Goal: Task Accomplishment & Management: Use online tool/utility

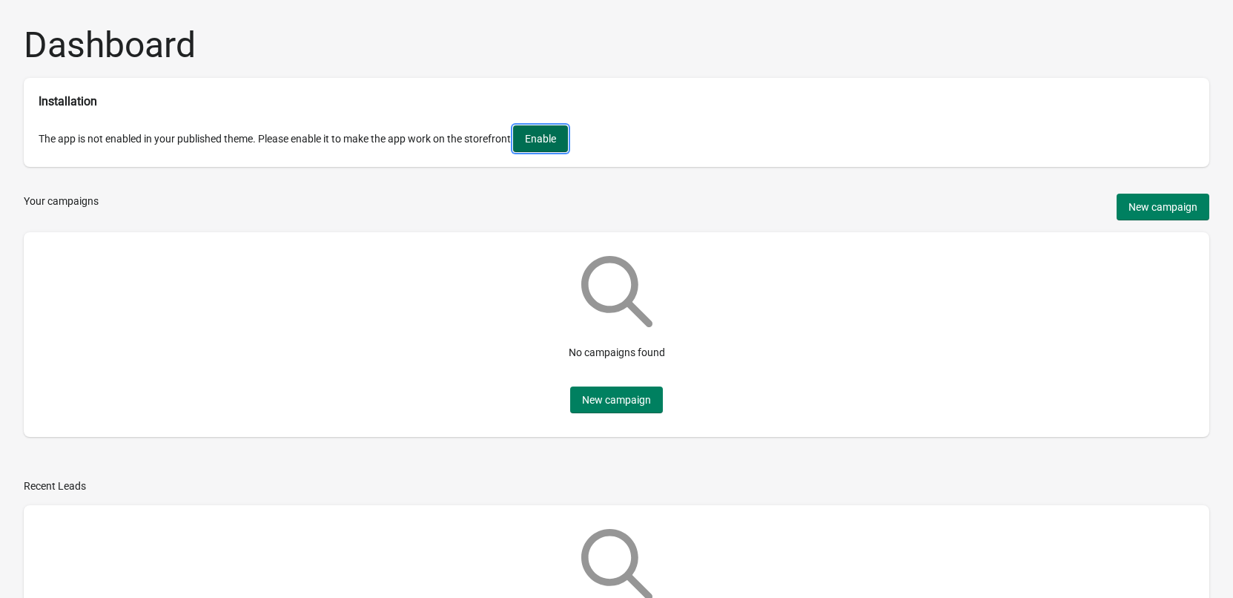
click at [528, 142] on button "Enable" at bounding box center [540, 138] width 55 height 27
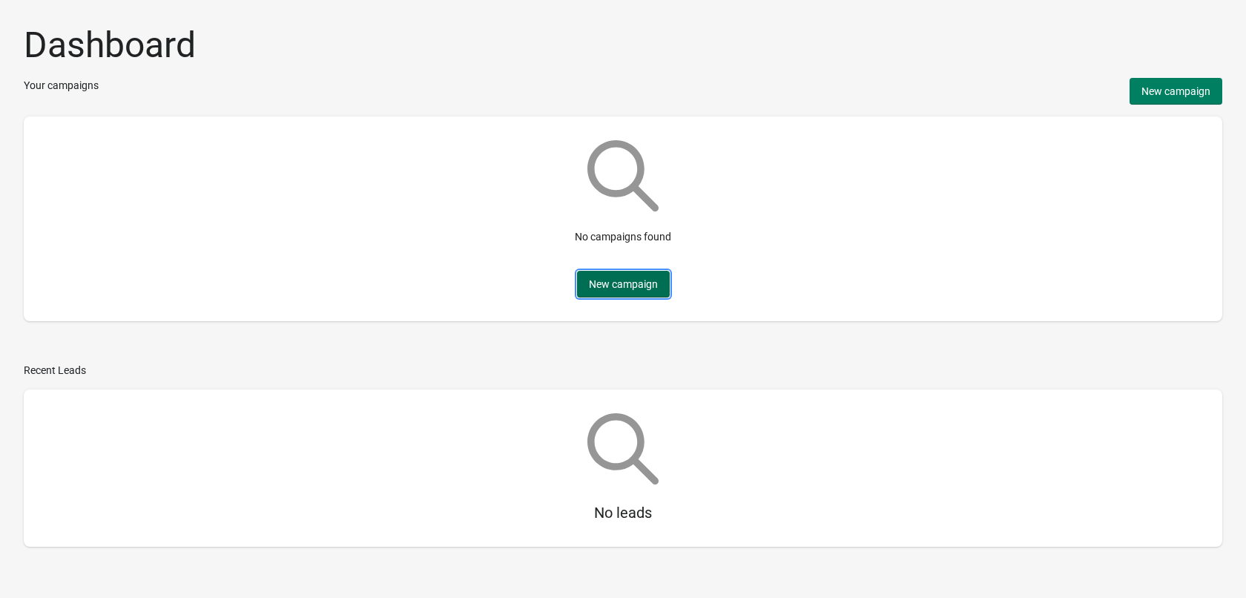
click at [597, 283] on span "New campaign" at bounding box center [623, 284] width 69 height 12
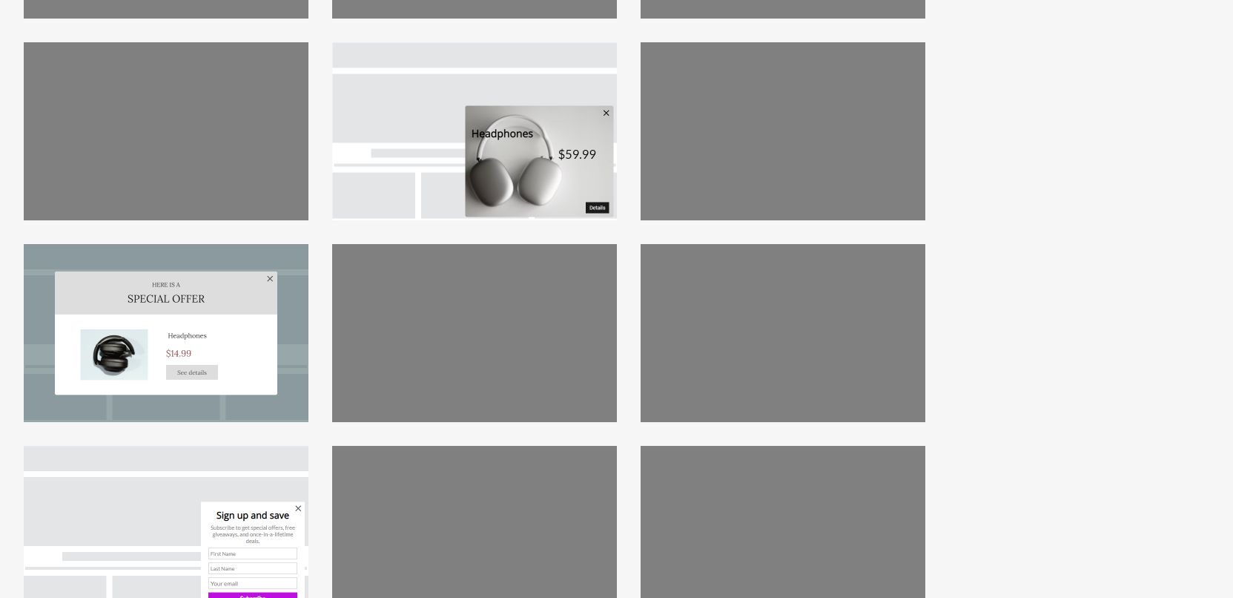
scroll to position [222, 0]
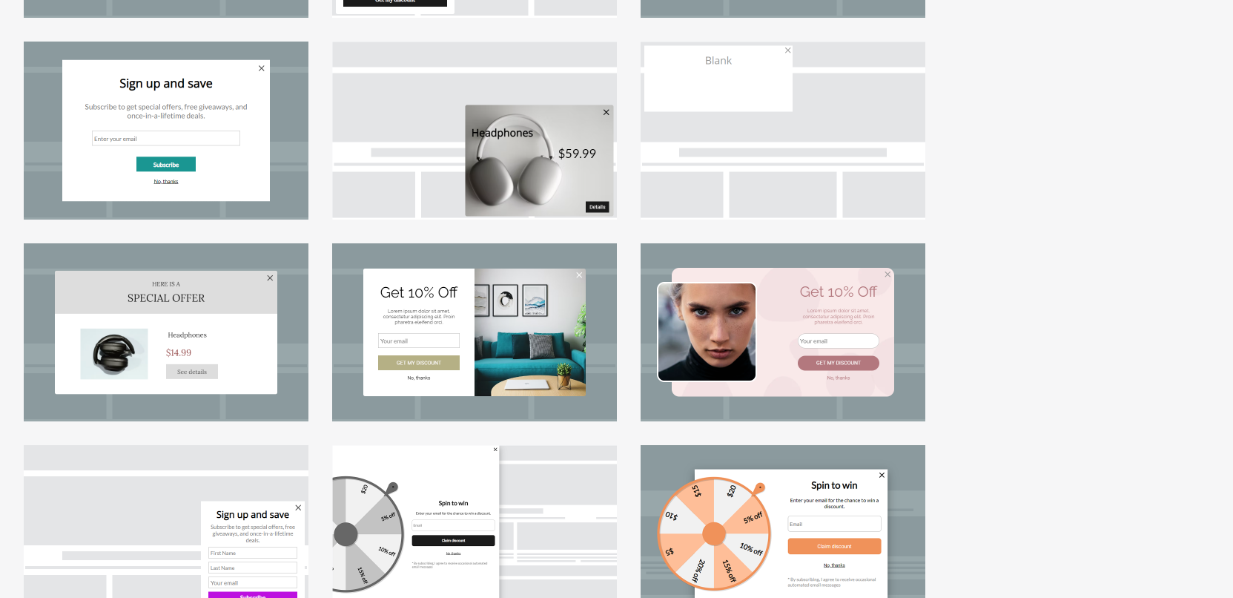
click at [711, 309] on div at bounding box center [783, 332] width 285 height 178
select select "center"
select select "dark"
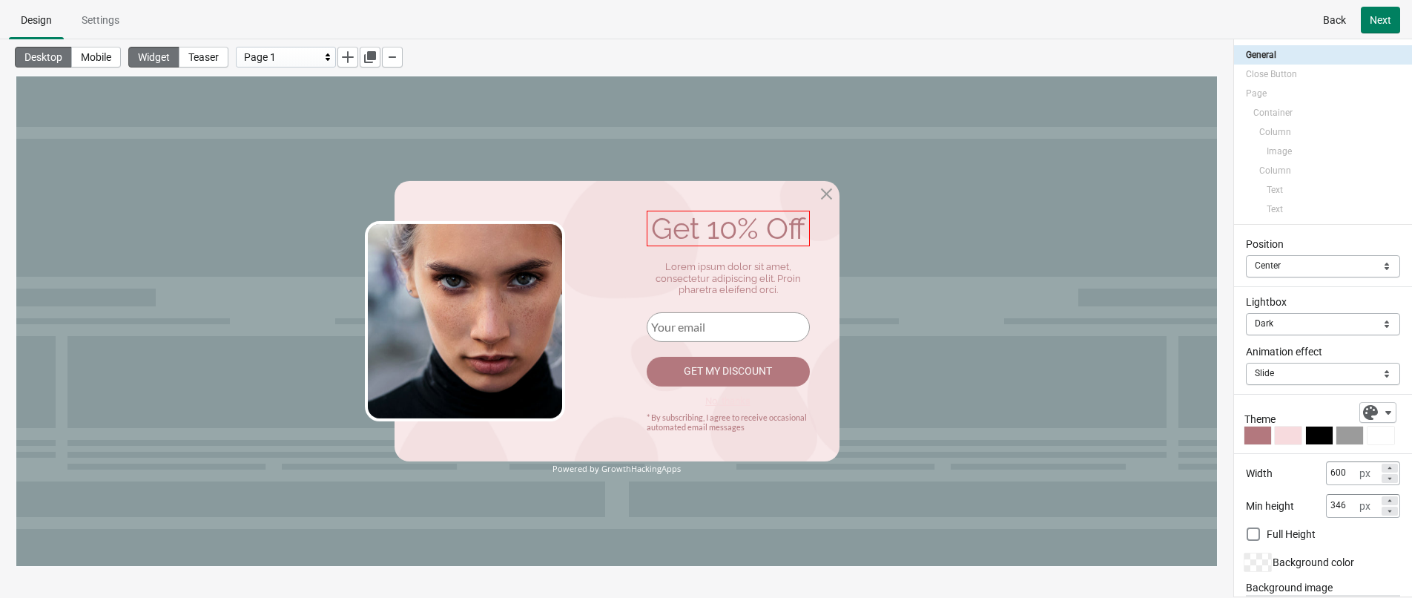
click at [750, 234] on div "Get 10% Off" at bounding box center [728, 229] width 163 height 36
select select "both"
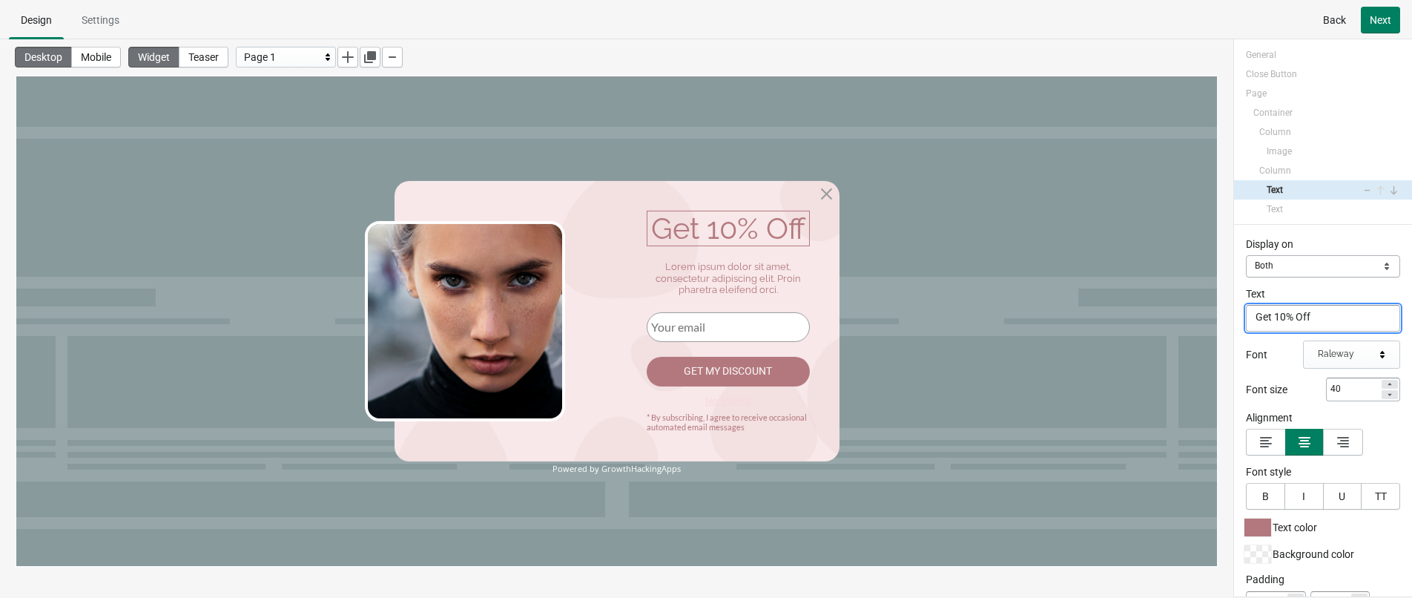
click at [1245, 319] on textarea "Get 10% Off" at bounding box center [1323, 318] width 154 height 27
type textarea "Get 5% Off"
click at [1233, 337] on div "Desktop Mobile Widget Teaser Page 1" at bounding box center [616, 303] width 1233 height 528
click at [739, 262] on div "Lorem ipsum dolor sit amet, consectetur adipiscing elit. Proin pharetra eleifen…" at bounding box center [728, 278] width 163 height 35
select select "both"
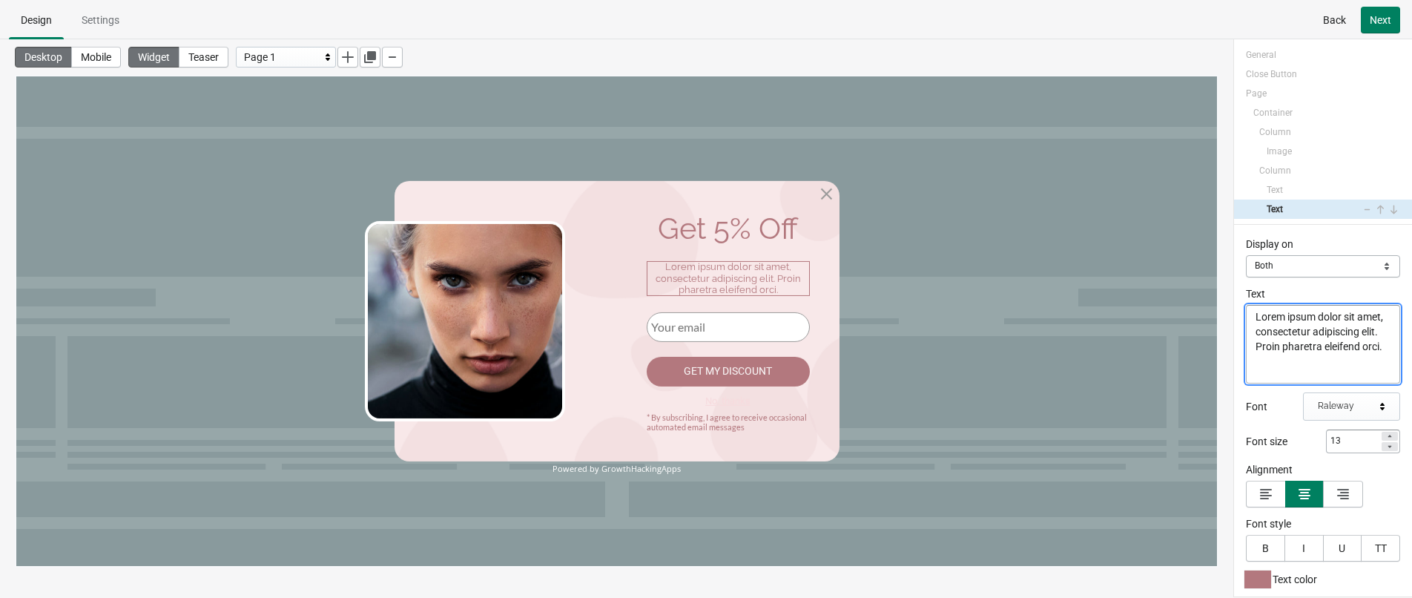
paste textarea "5% unconditional discount for every new customer"
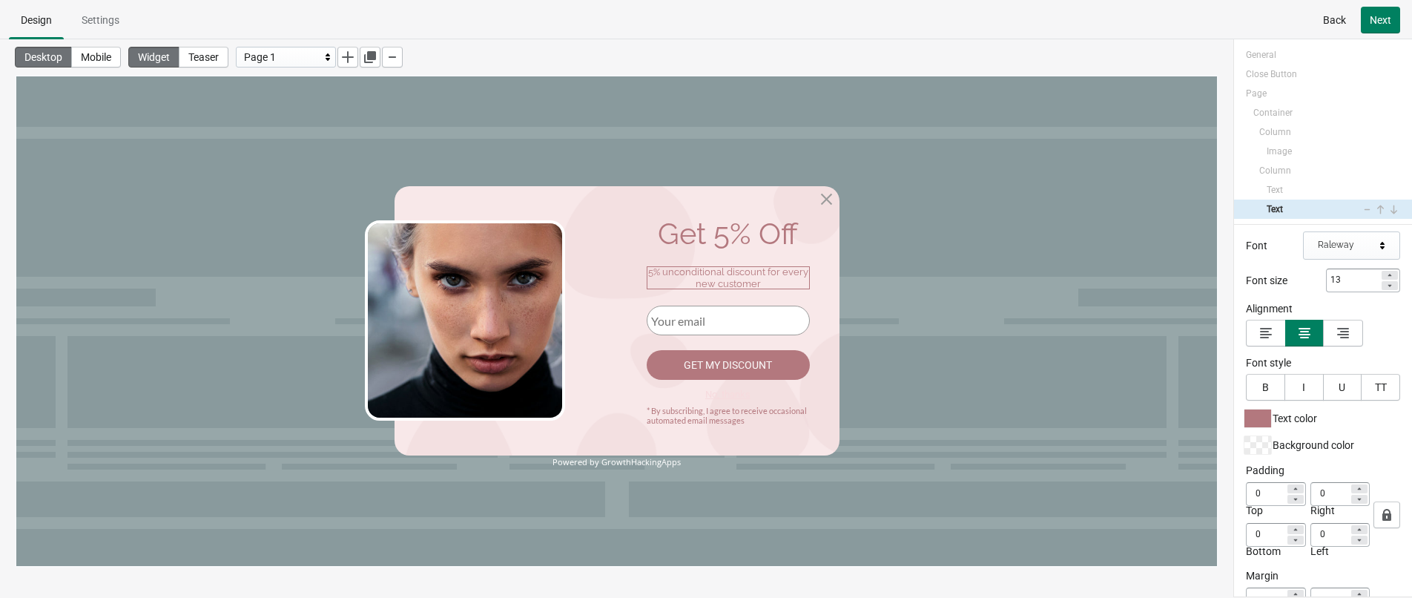
scroll to position [148, 0]
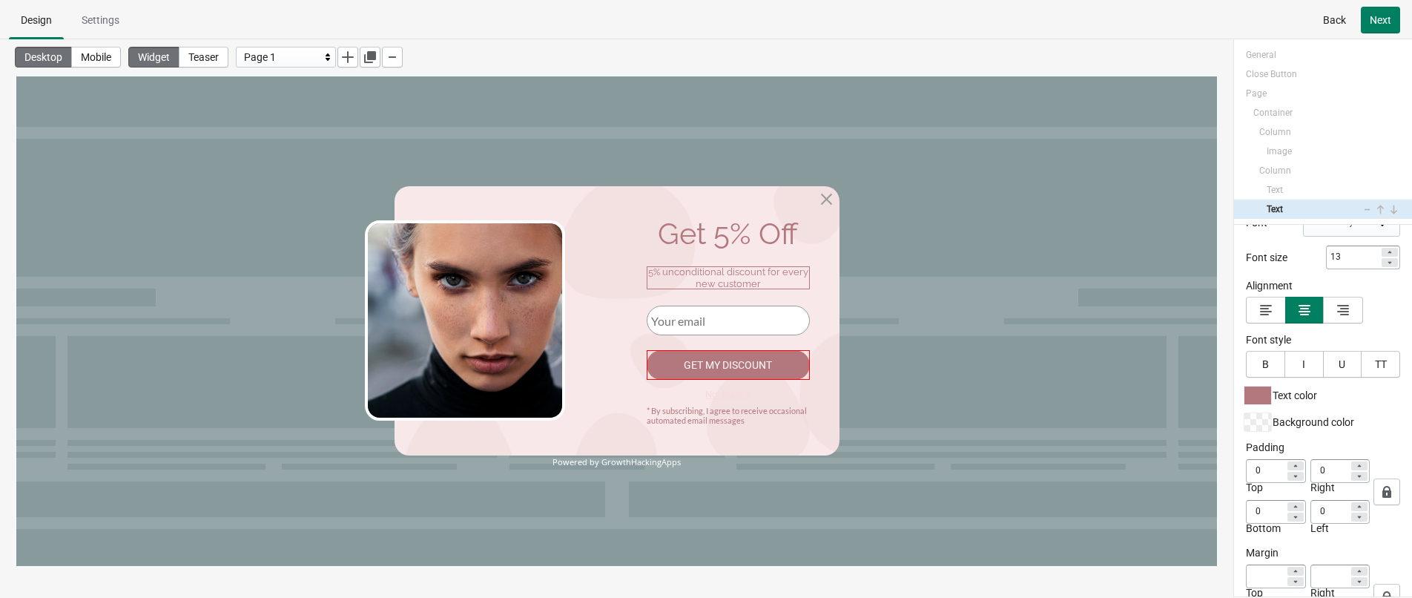
type textarea "5% unconditional discount for every new customer"
click at [746, 360] on div "Get my discount" at bounding box center [728, 365] width 163 height 30
select select "both"
select select "goToPage"
select select "1"
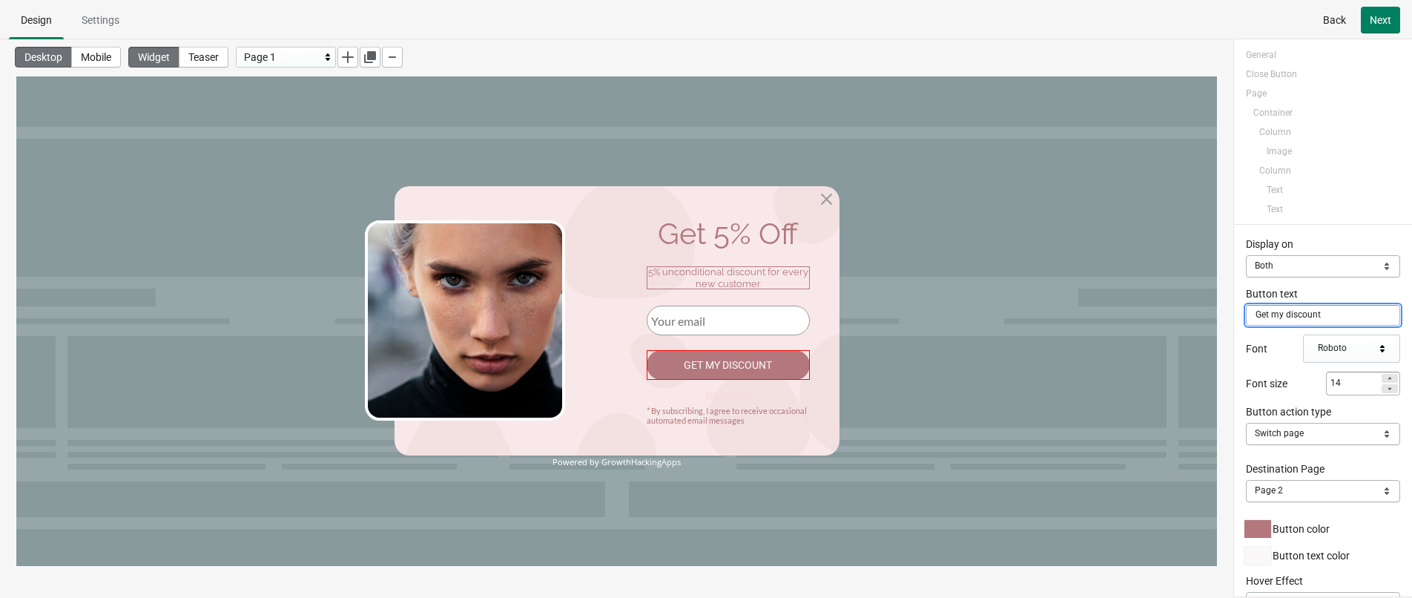
scroll to position [33, 0]
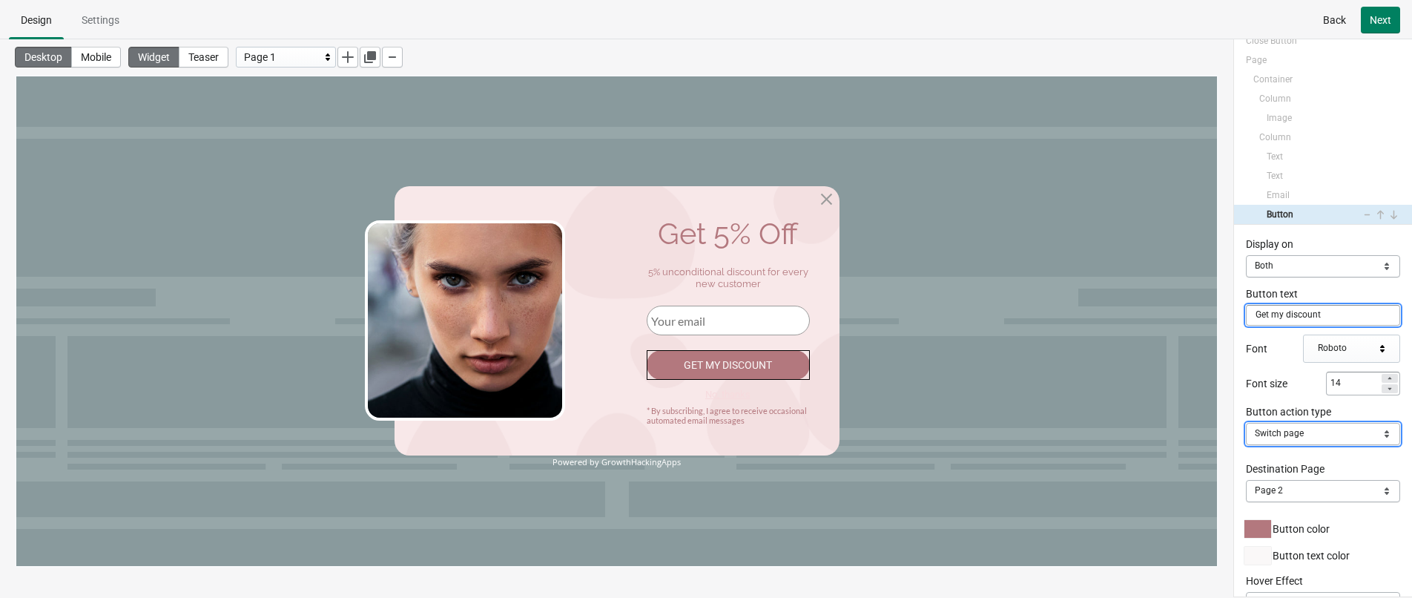
click at [1245, 432] on select "Close Popup Open URL Switch page Apply discount code" at bounding box center [1323, 434] width 154 height 22
select select "applyDiscount"
click at [1245, 423] on select "Close Popup Open URL Switch page Apply discount code" at bounding box center [1323, 434] width 154 height 22
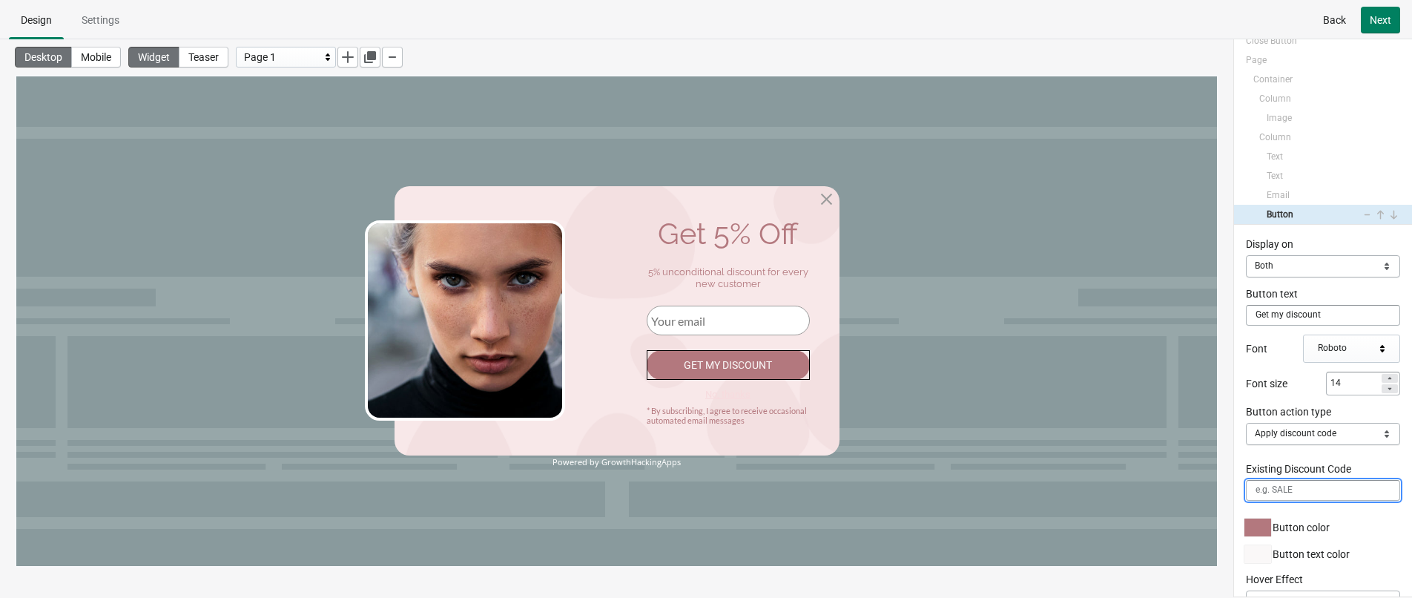
click at [1245, 484] on input "Existing Discount Code" at bounding box center [1323, 490] width 154 height 21
type input "LPC5"
click at [1224, 438] on div "Desktop Mobile Widget Teaser Page 1" at bounding box center [616, 303] width 1233 height 528
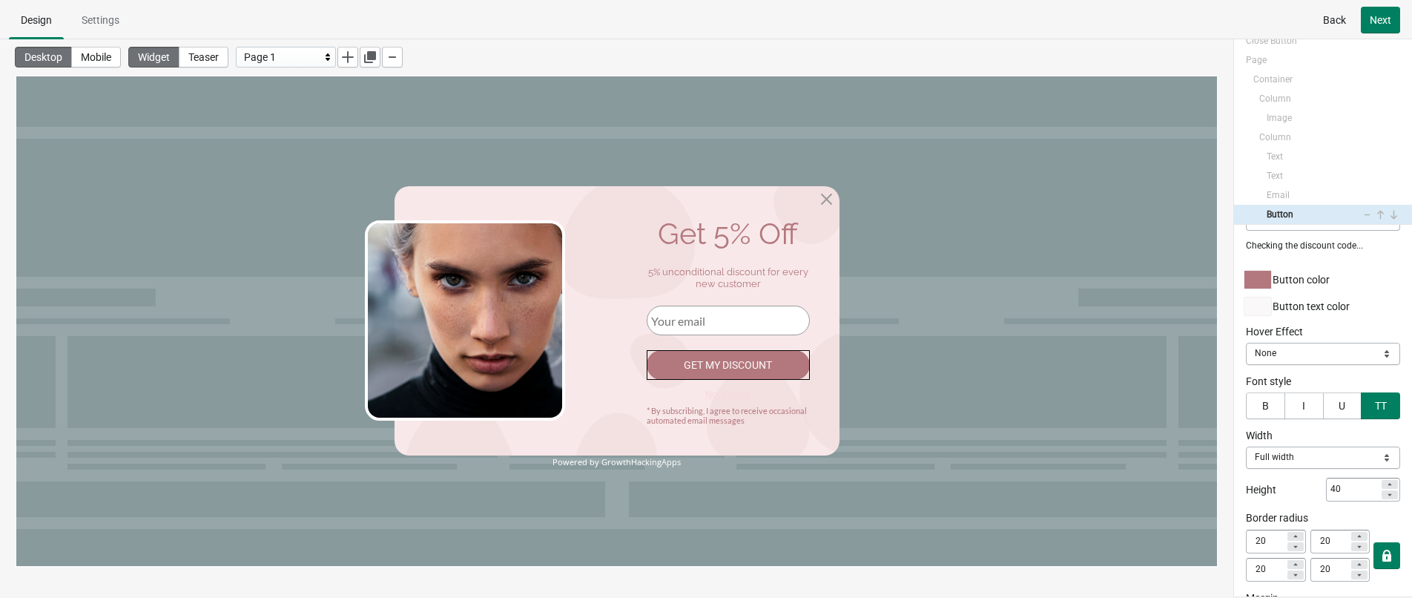
scroll to position [297, 0]
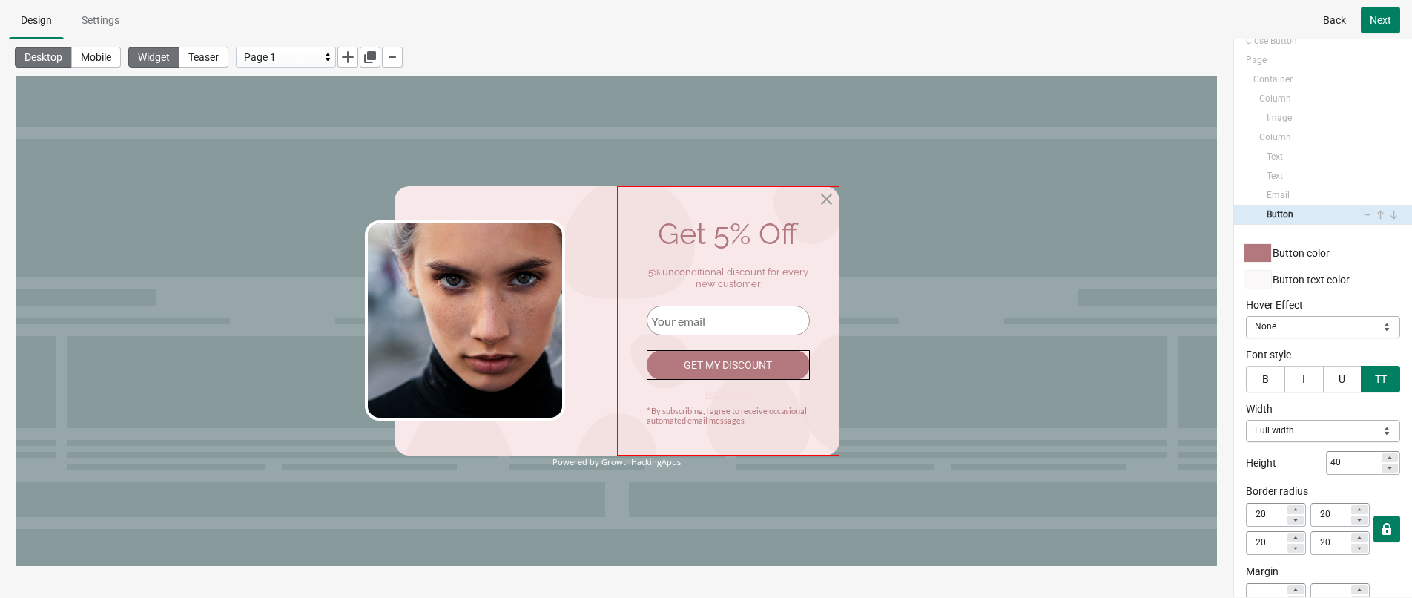
click at [722, 404] on div at bounding box center [728, 320] width 222 height 269
select select "both"
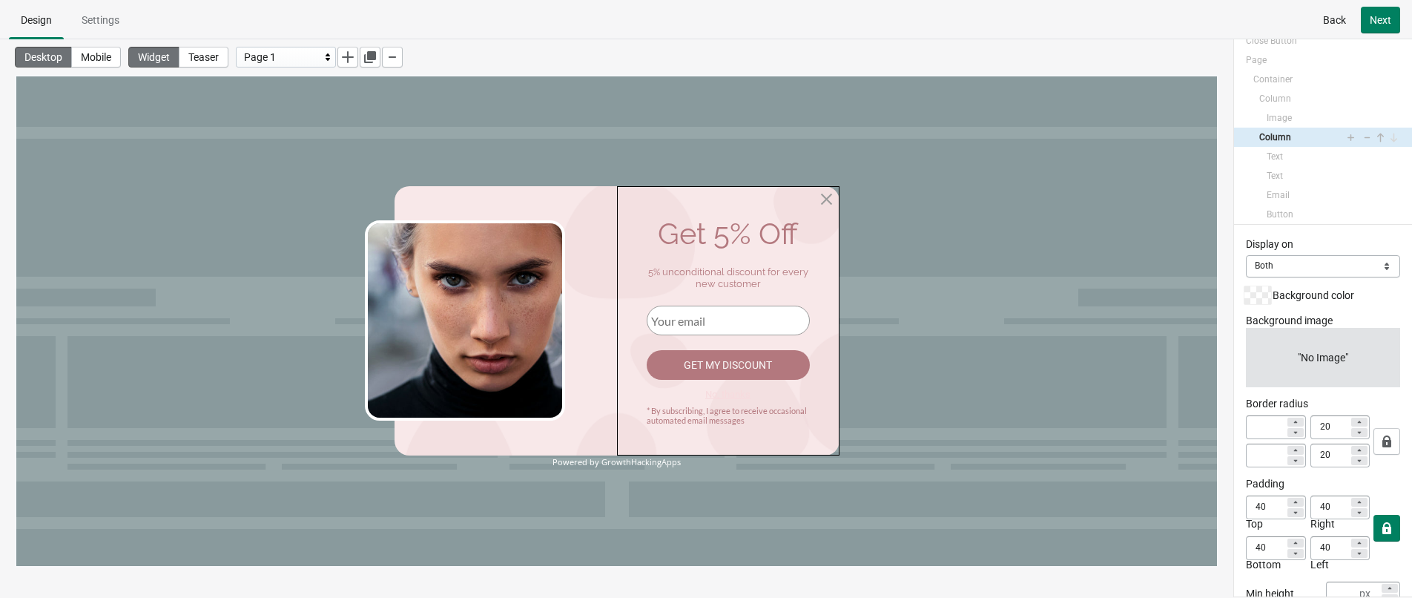
click at [641, 466] on div "Powered by GrowthHackingApps" at bounding box center [617, 462] width 445 height 10
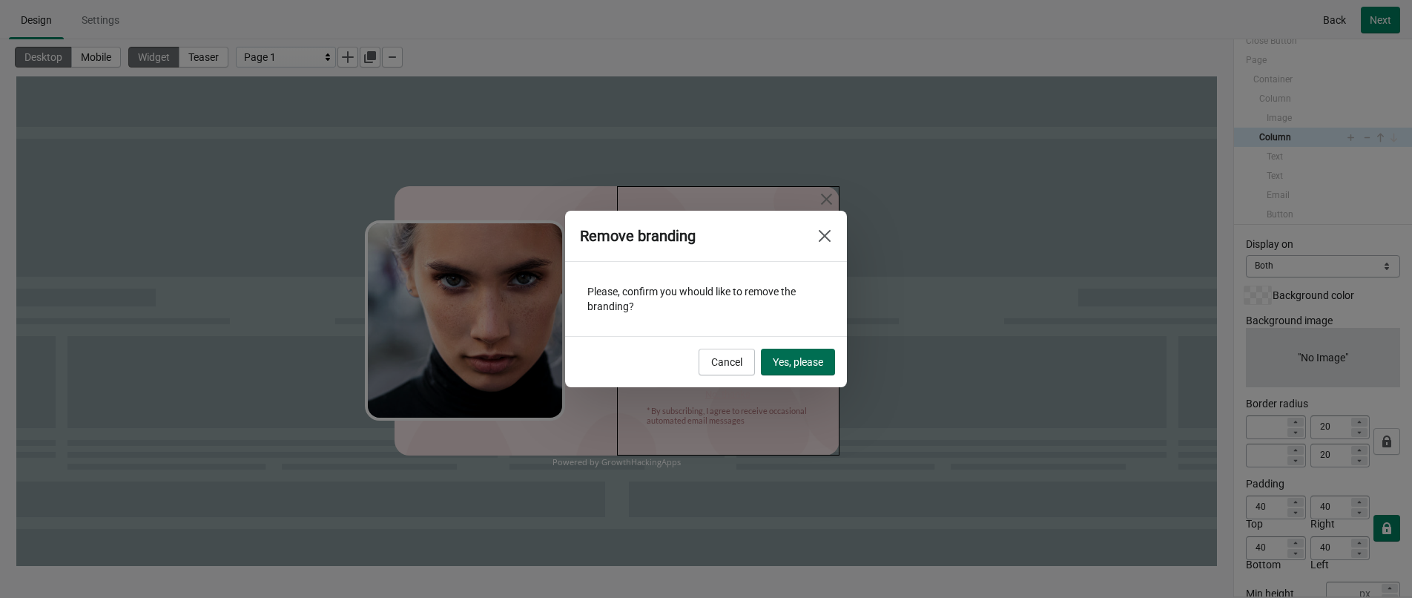
click at [808, 366] on span "Yes, please" at bounding box center [798, 362] width 50 height 12
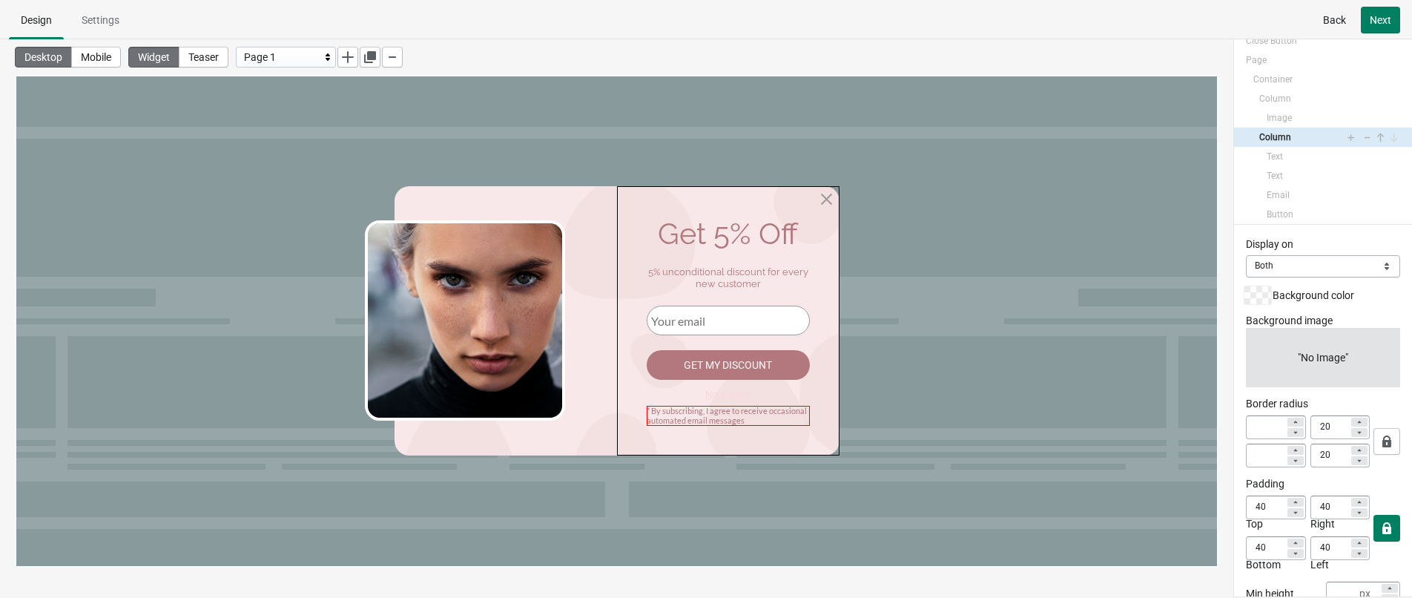
click at [686, 422] on div "* By subscribing, I agree to receive occasional automated email messages" at bounding box center [728, 415] width 163 height 19
select select "both"
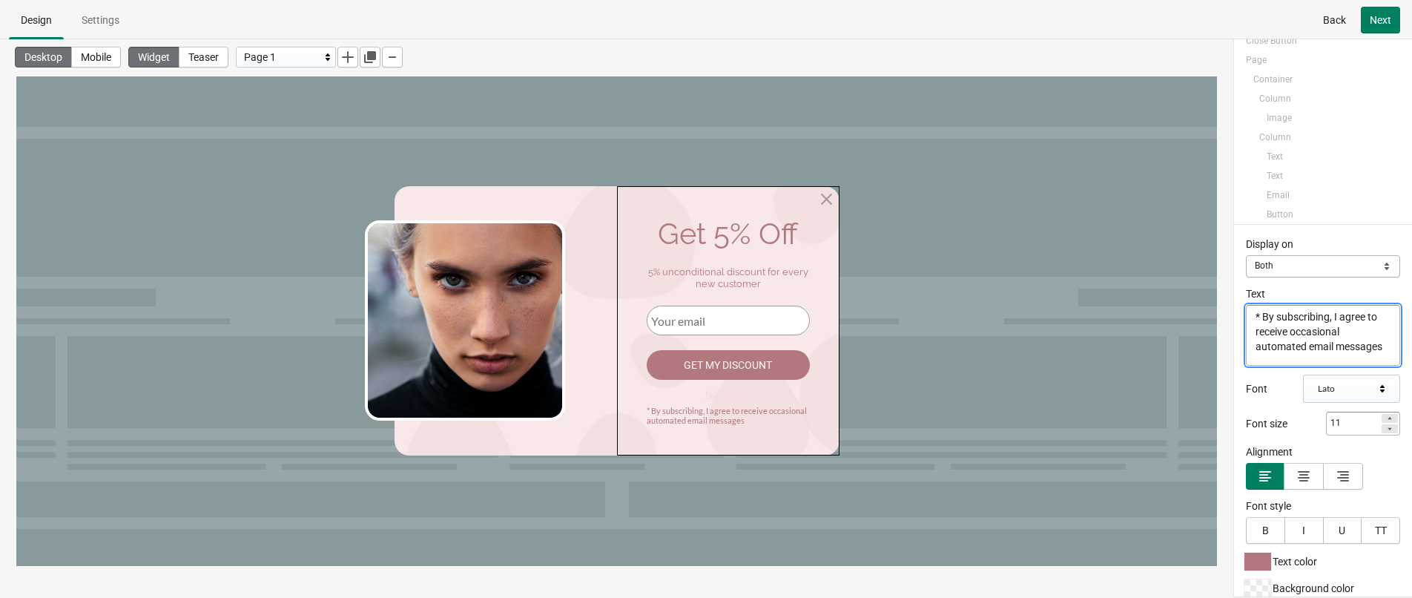
scroll to position [72, 0]
paste textarea "Click to copy the code and use"
click at [1245, 317] on textarea "* By subscribing, I agree to receive occasional automated email messages" at bounding box center [1323, 335] width 154 height 61
paste textarea "Click to copy the code and use"
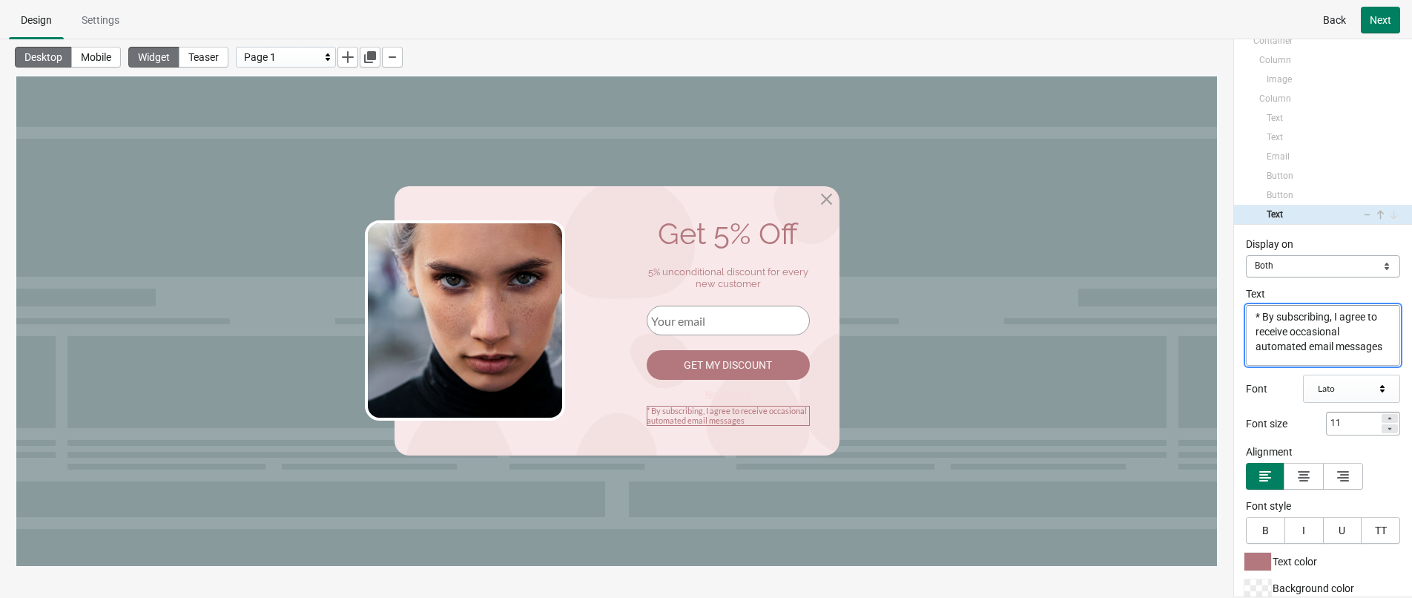
drag, startPoint x: 1262, startPoint y: 317, endPoint x: 1326, endPoint y: 364, distance: 79.5
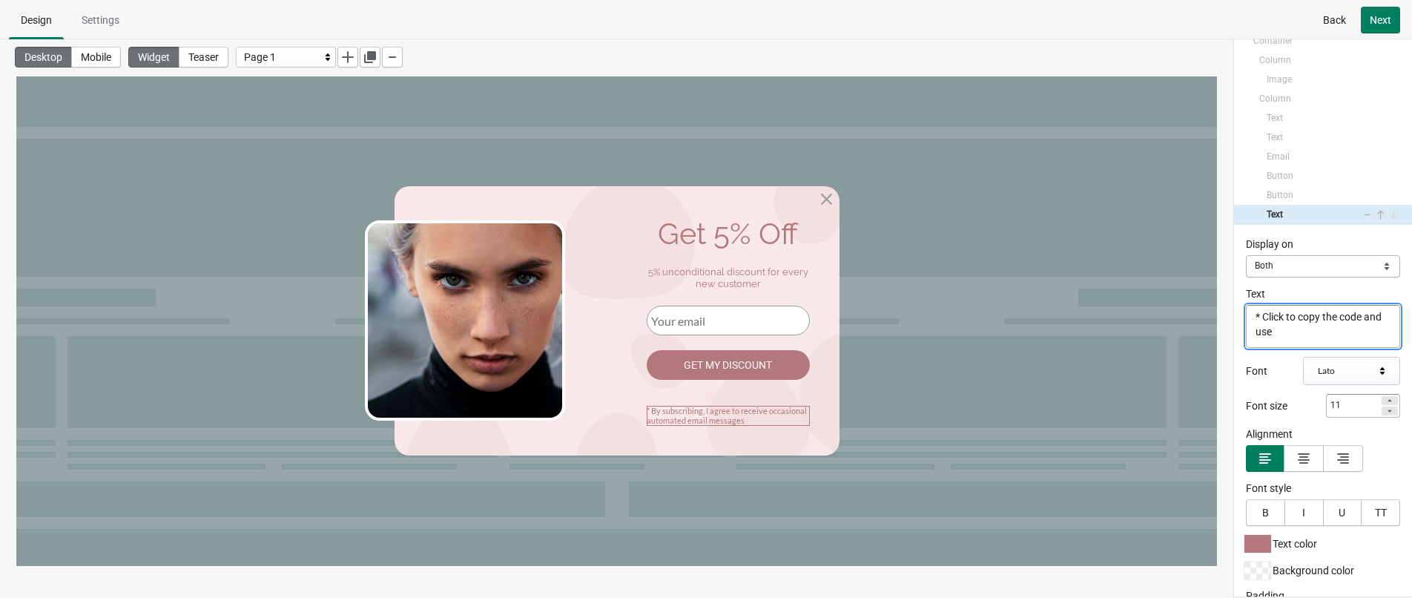
scroll to position [0, 0]
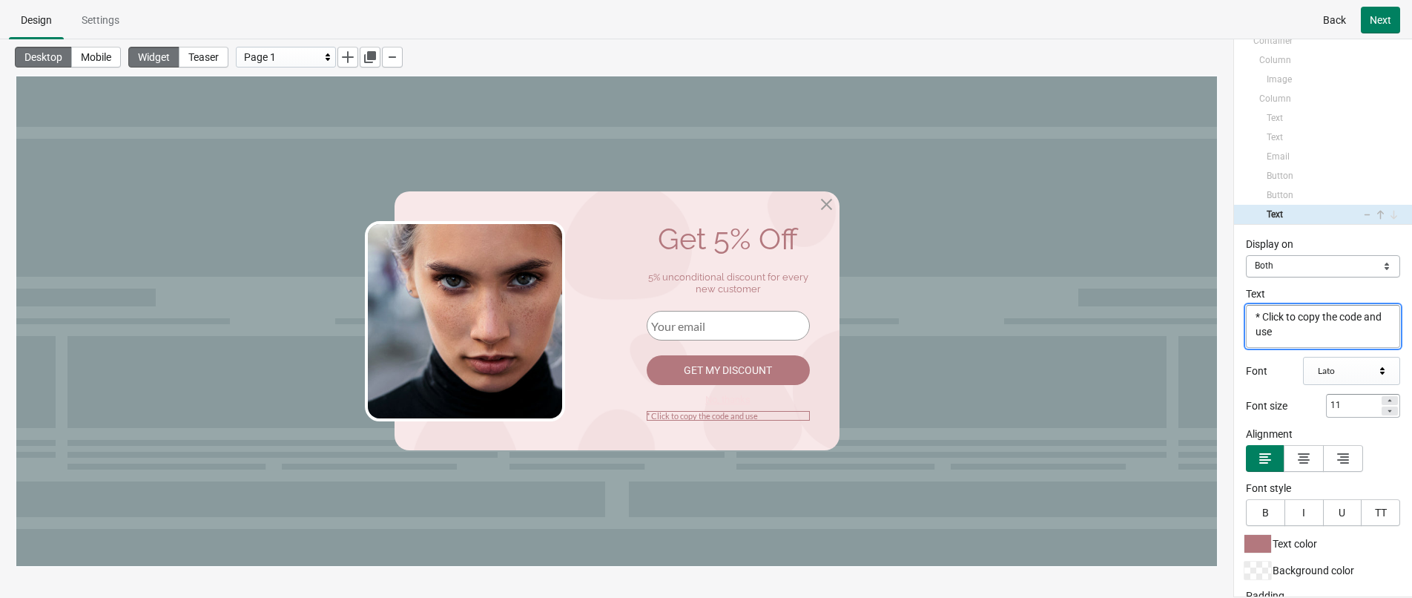
type textarea "* Click to copy the code and use"
click at [1235, 384] on div "Display on Mobile Desktop Both Both Text * Click to copy the code and use * Cli…" at bounding box center [1323, 411] width 178 height 372
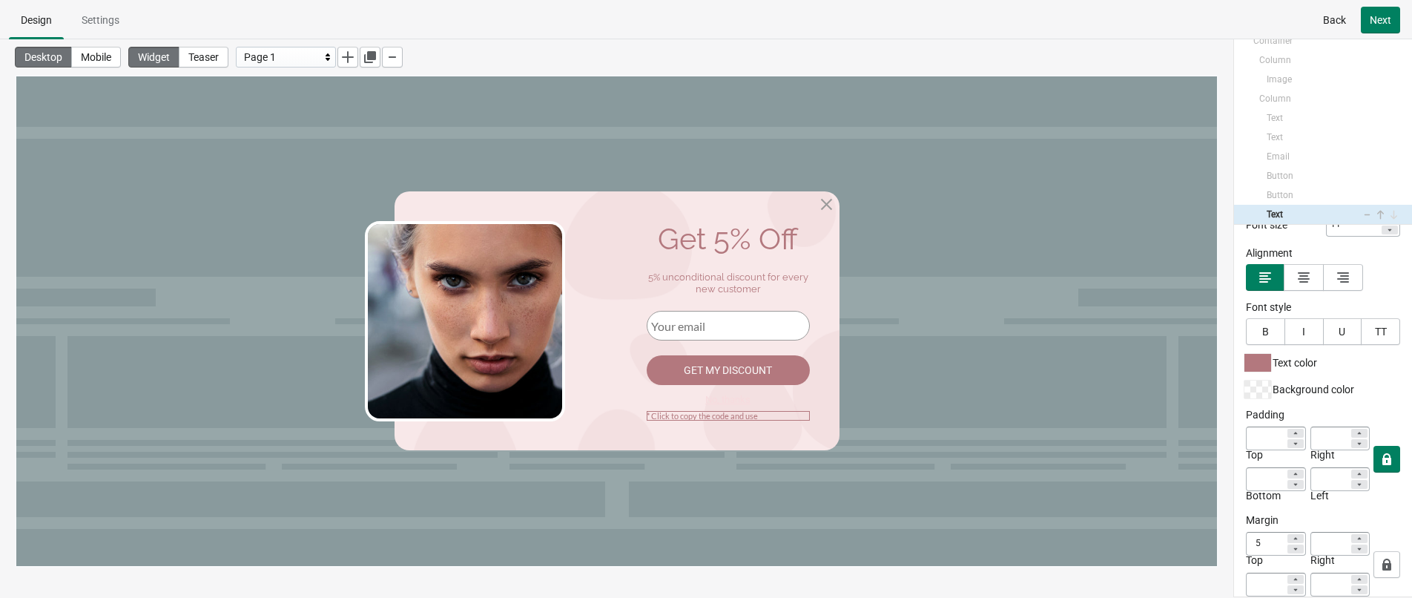
scroll to position [207, 0]
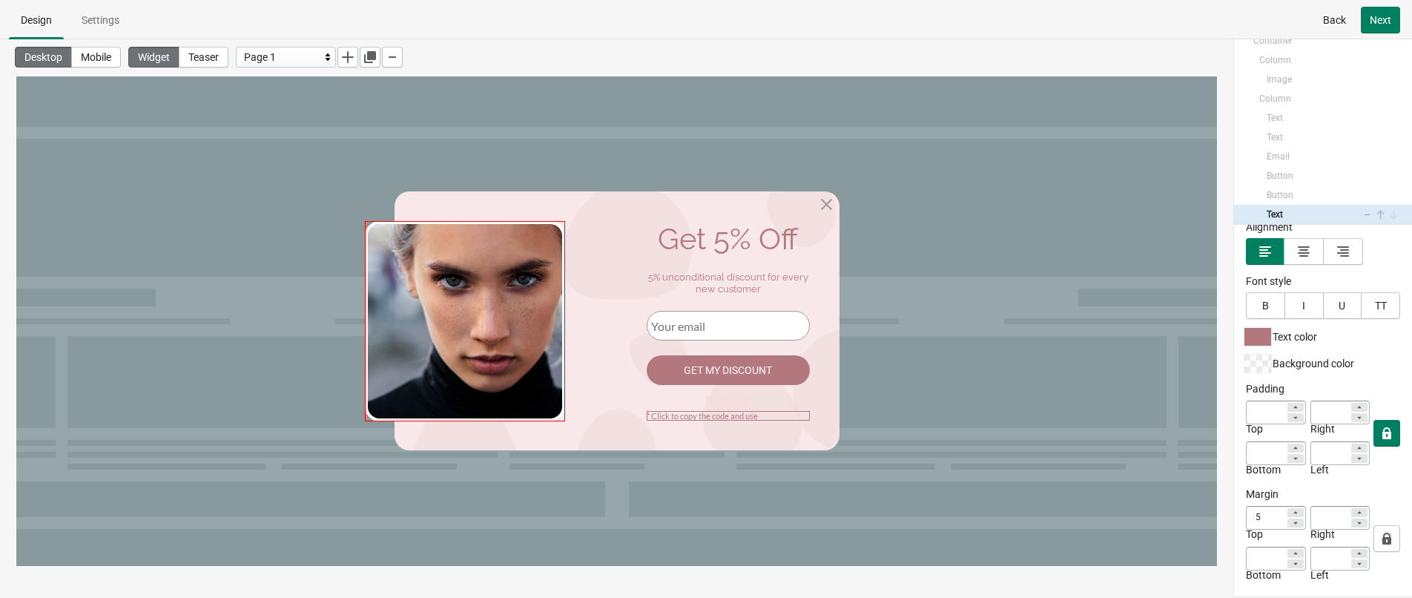
click at [478, 297] on img at bounding box center [465, 321] width 200 height 200
select select "both"
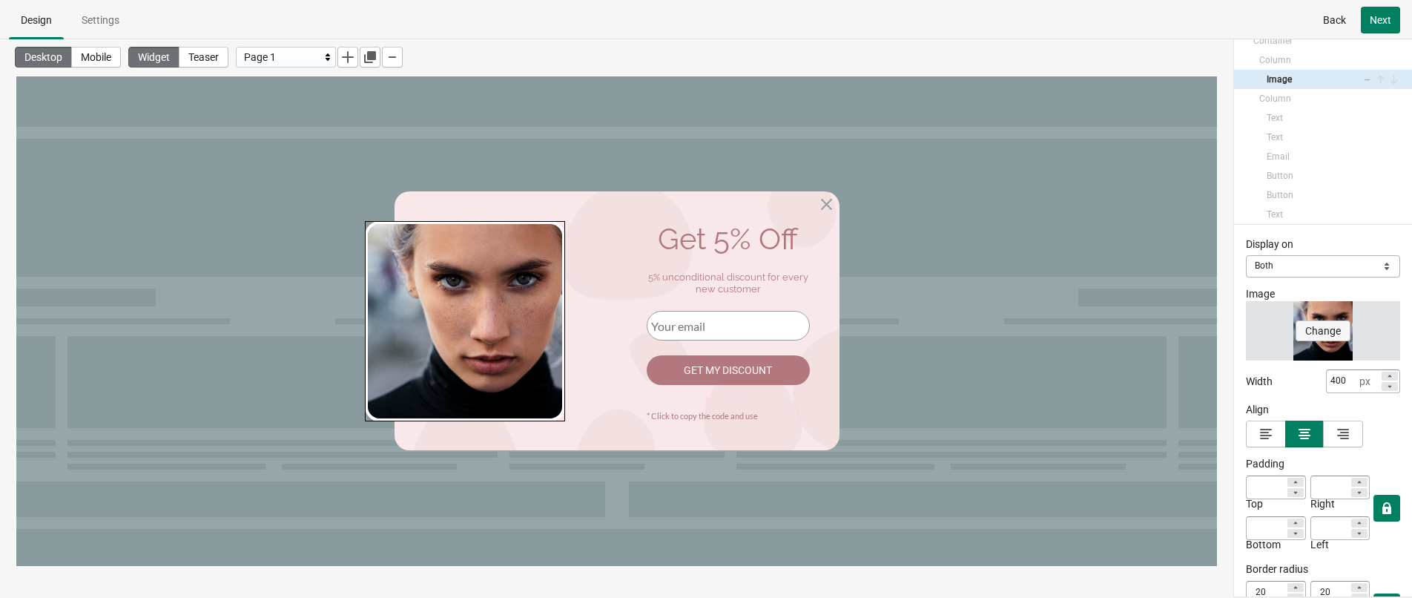
click at [1245, 330] on span "Change" at bounding box center [1323, 331] width 36 height 12
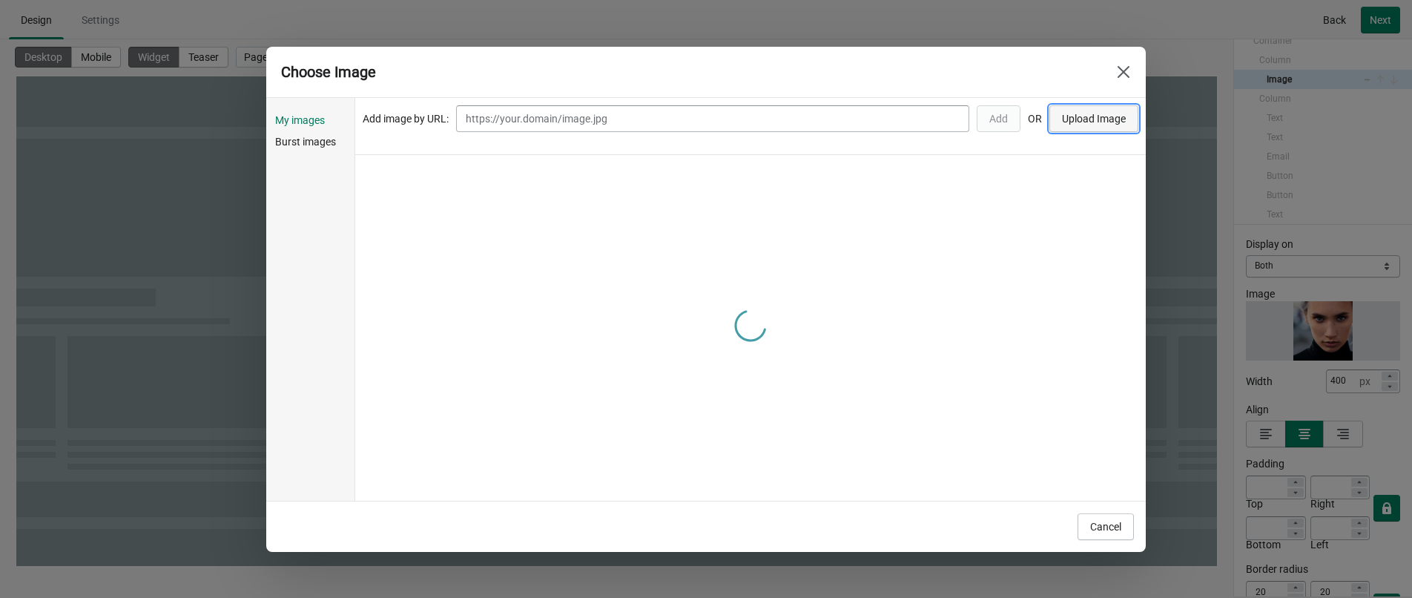
click at [1069, 119] on span "Upload Image" at bounding box center [1094, 119] width 64 height 12
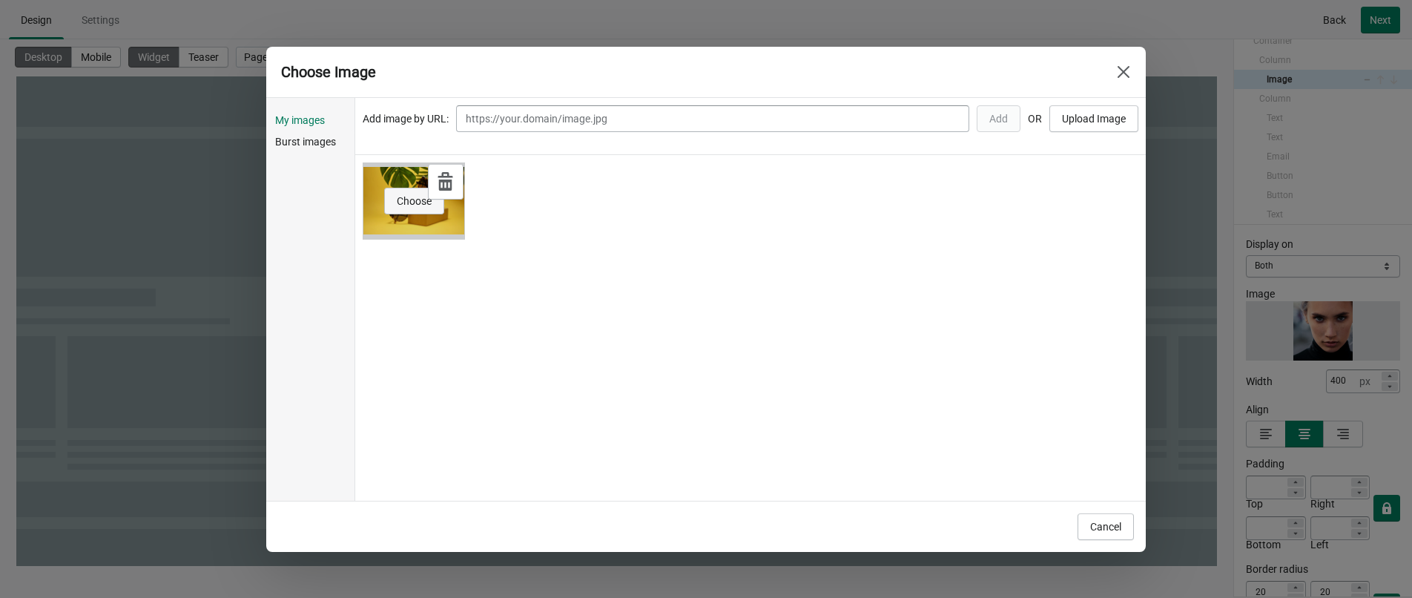
click at [409, 208] on button "Choose" at bounding box center [414, 201] width 60 height 27
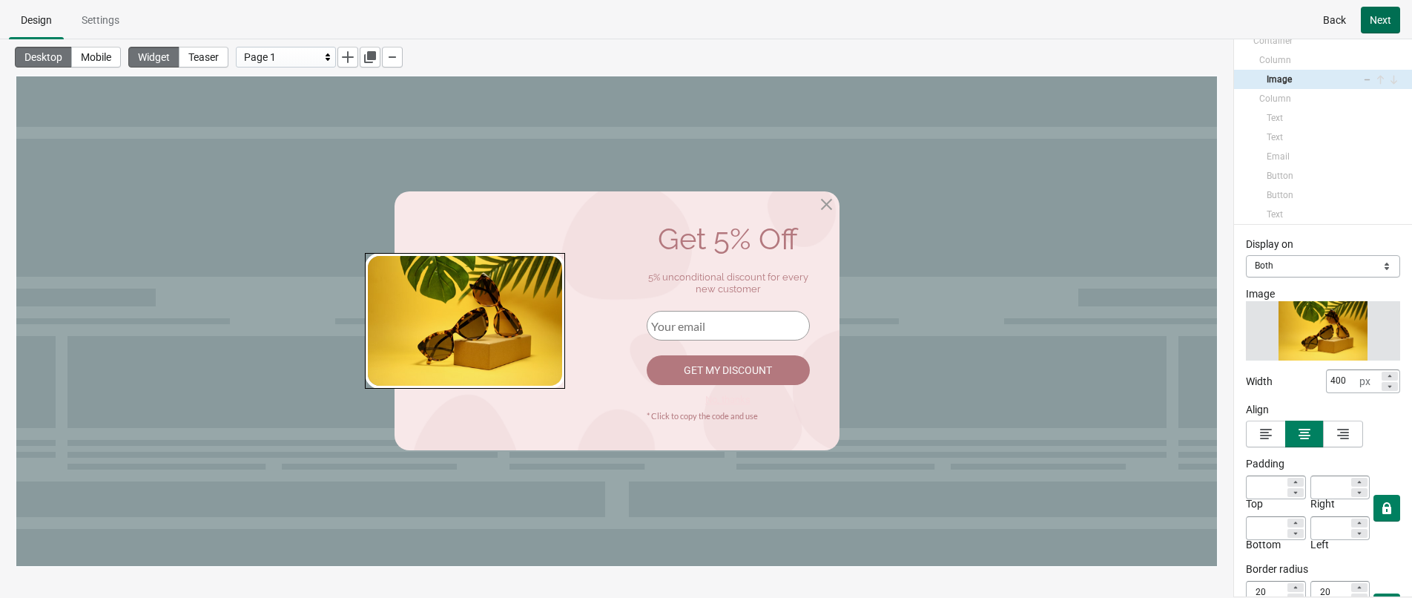
click at [1245, 27] on button "Next" at bounding box center [1380, 20] width 39 height 27
select select "both"
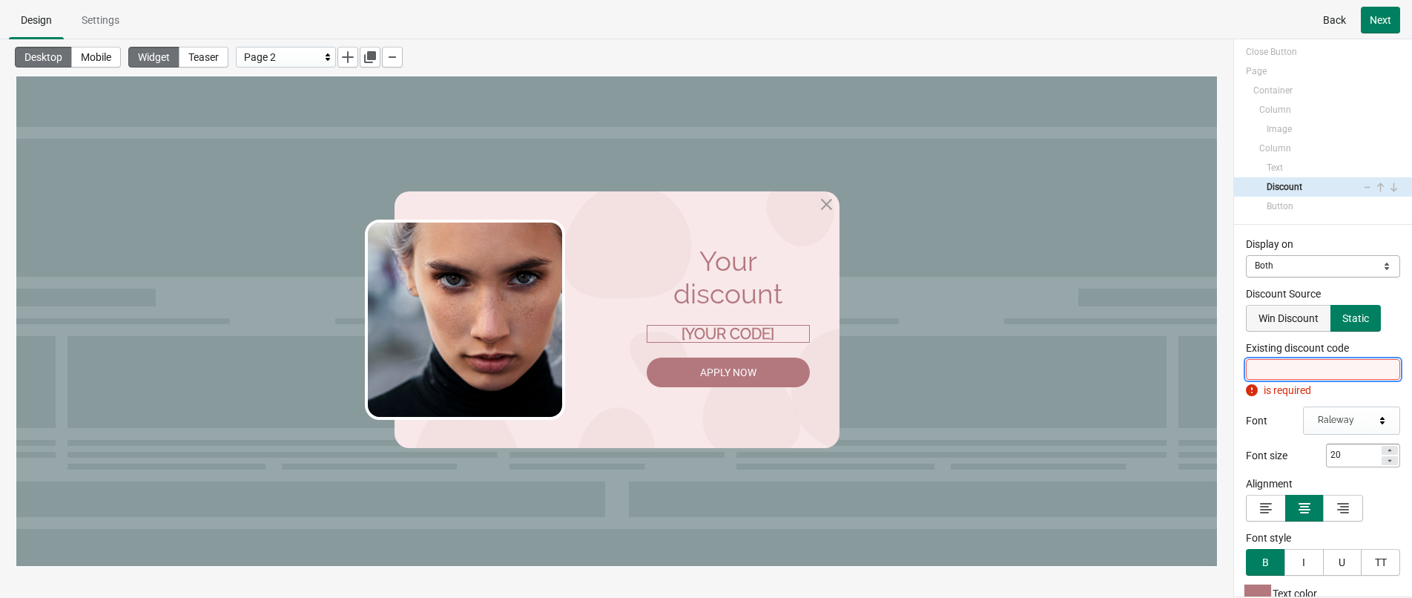
scroll to position [22, 0]
click at [1245, 366] on input "Existing discount code" at bounding box center [1323, 369] width 154 height 21
click at [1245, 374] on input "Existing discount code" at bounding box center [1323, 369] width 154 height 21
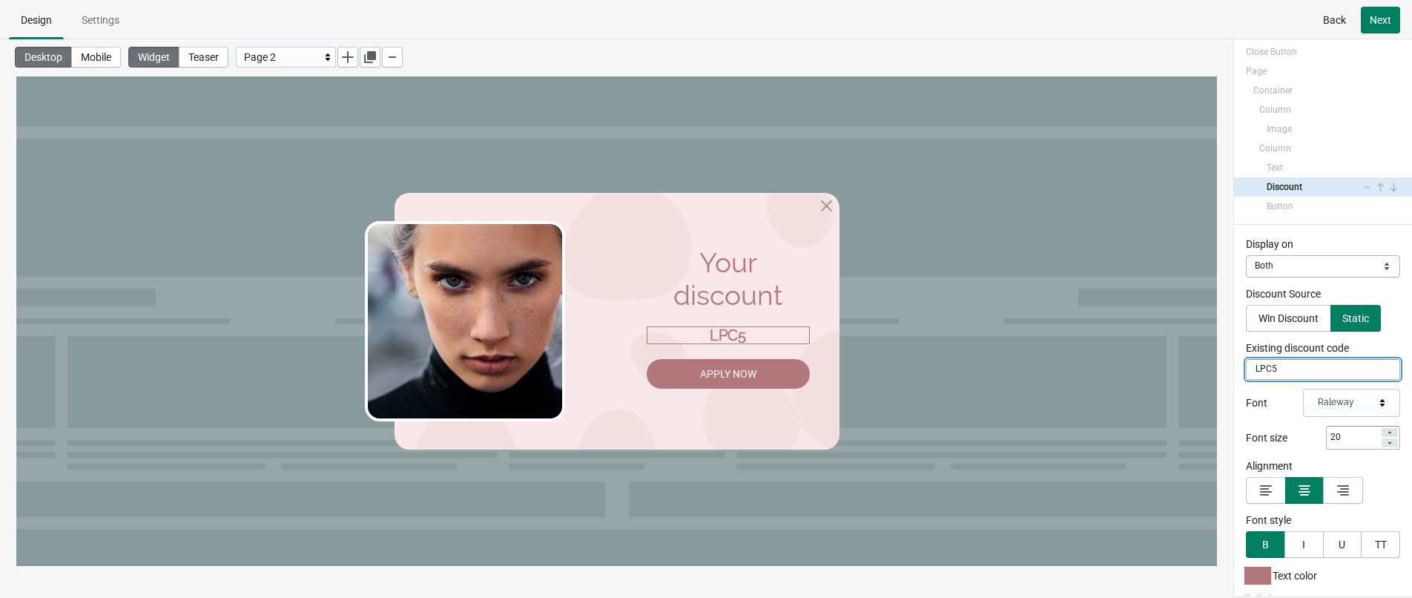
type input "LPC5"
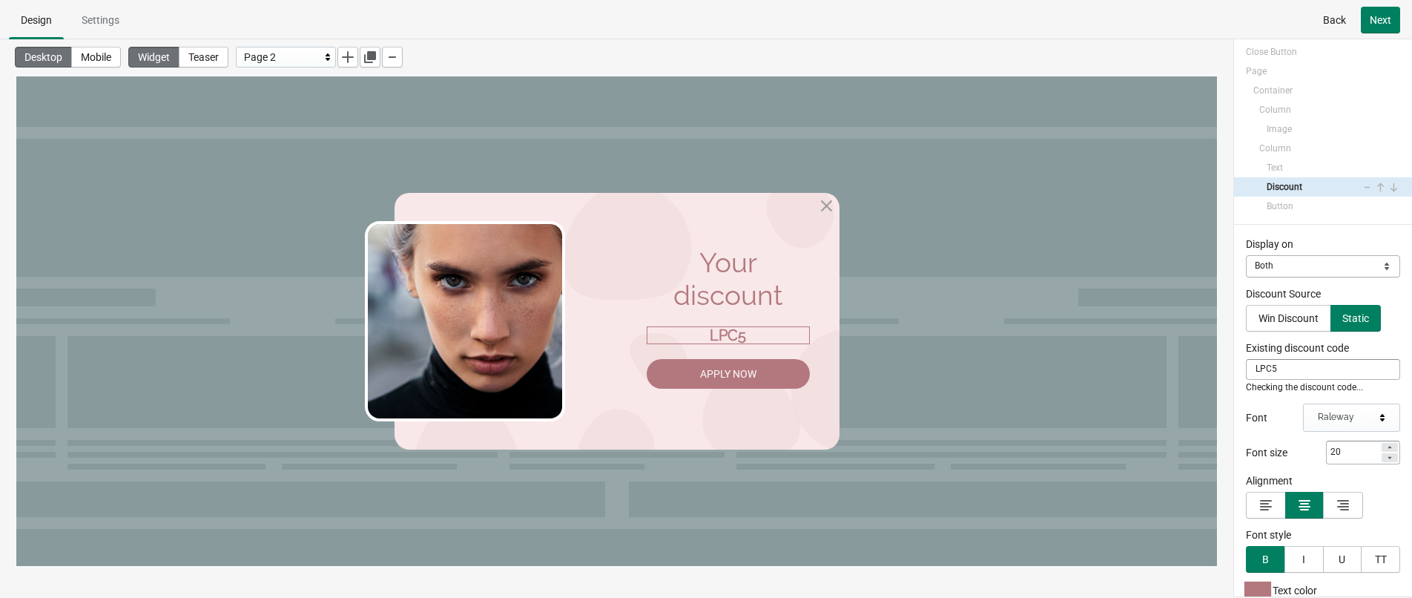
click at [1227, 348] on div "Desktop Mobile Widget Teaser Page 2" at bounding box center [616, 303] width 1233 height 528
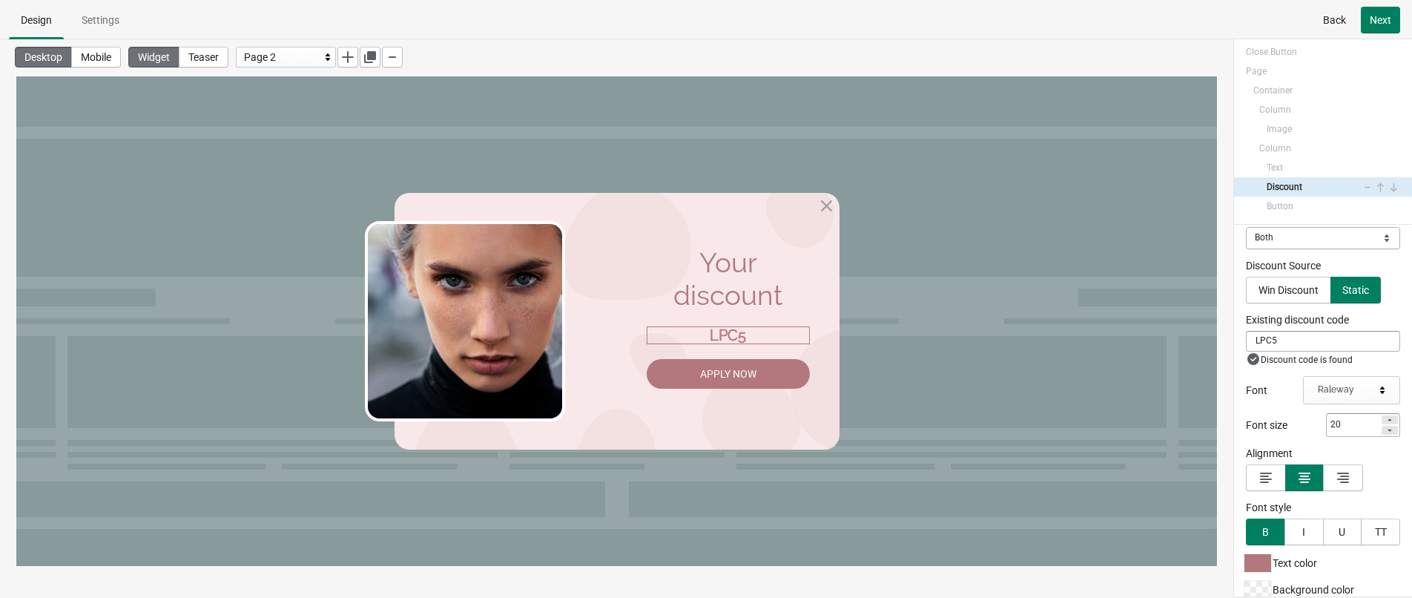
scroll to position [0, 0]
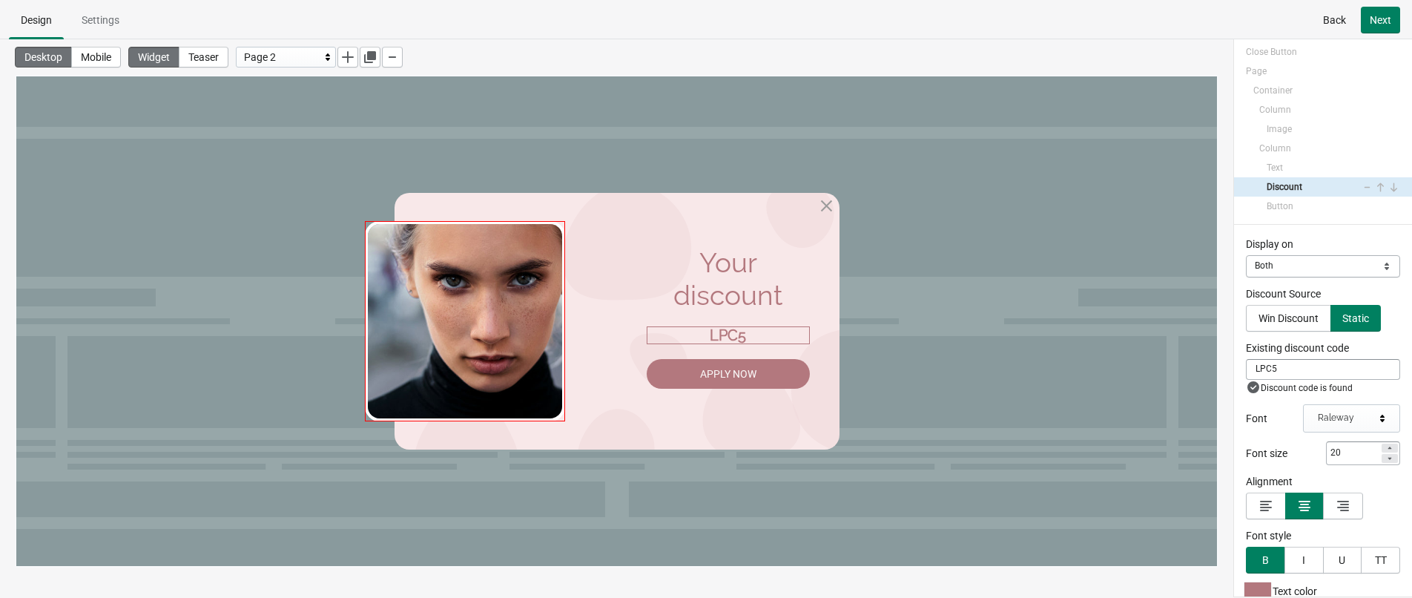
click at [472, 334] on img at bounding box center [465, 321] width 200 height 200
select select "both"
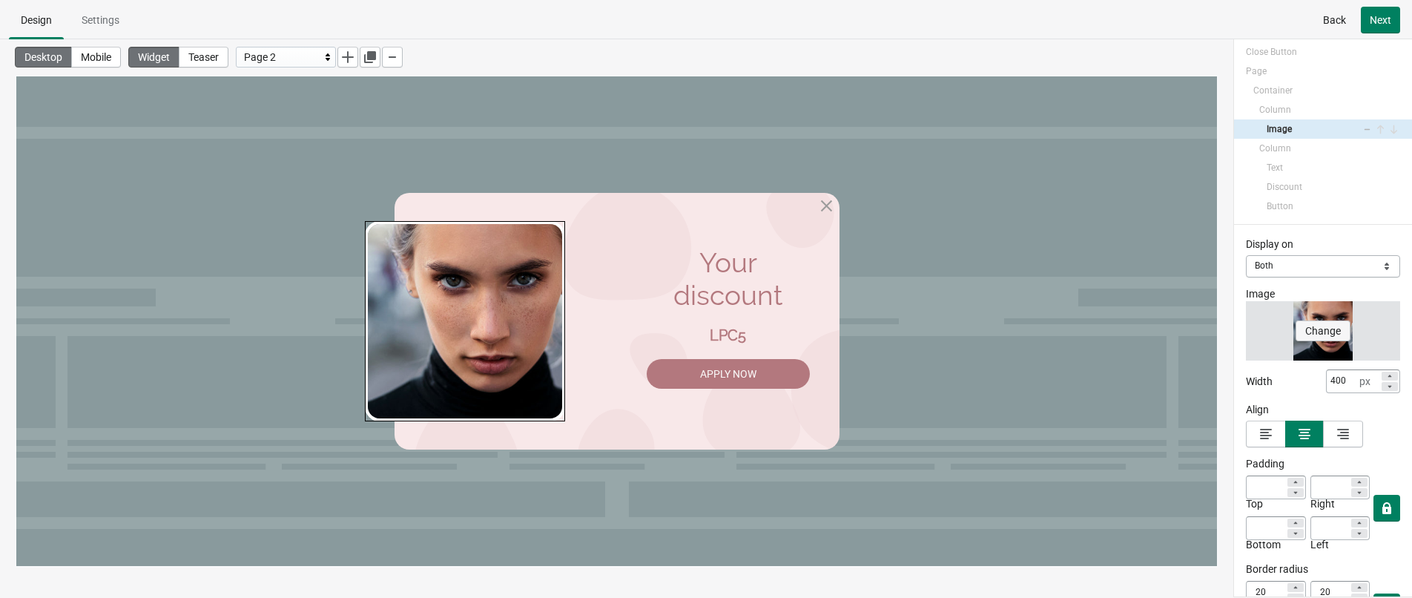
click at [1245, 325] on span "Change" at bounding box center [1323, 331] width 36 height 12
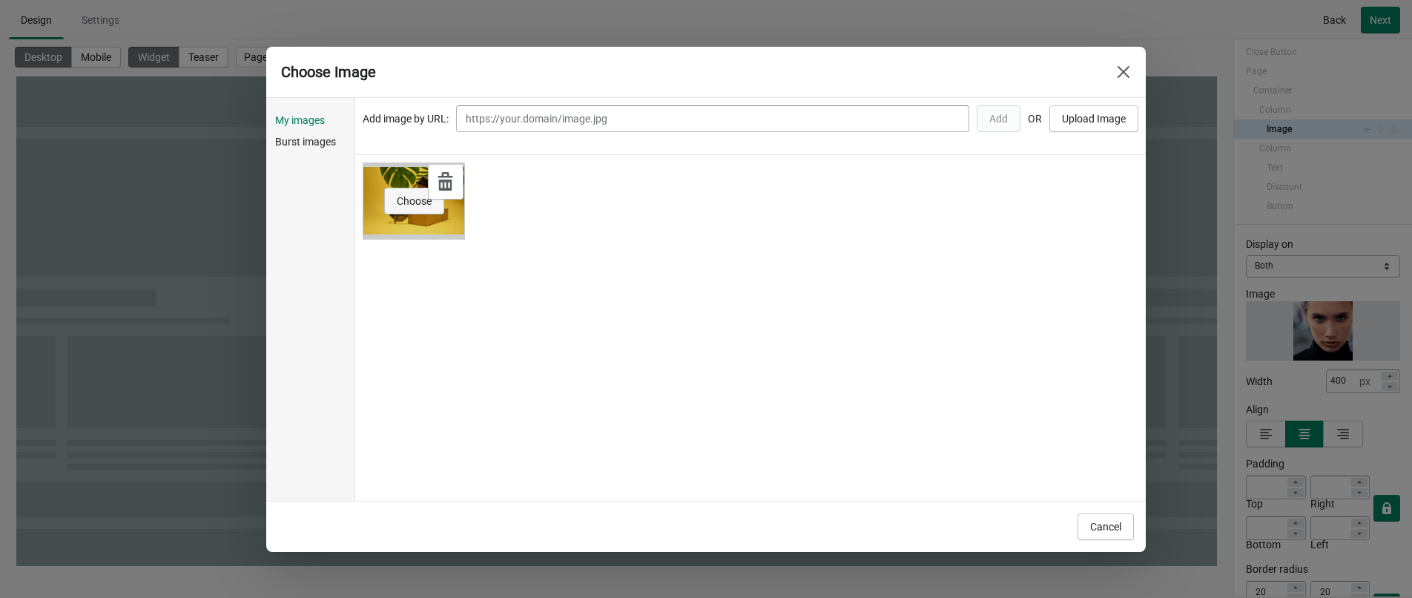
click at [397, 199] on span "Choose" at bounding box center [414, 201] width 35 height 12
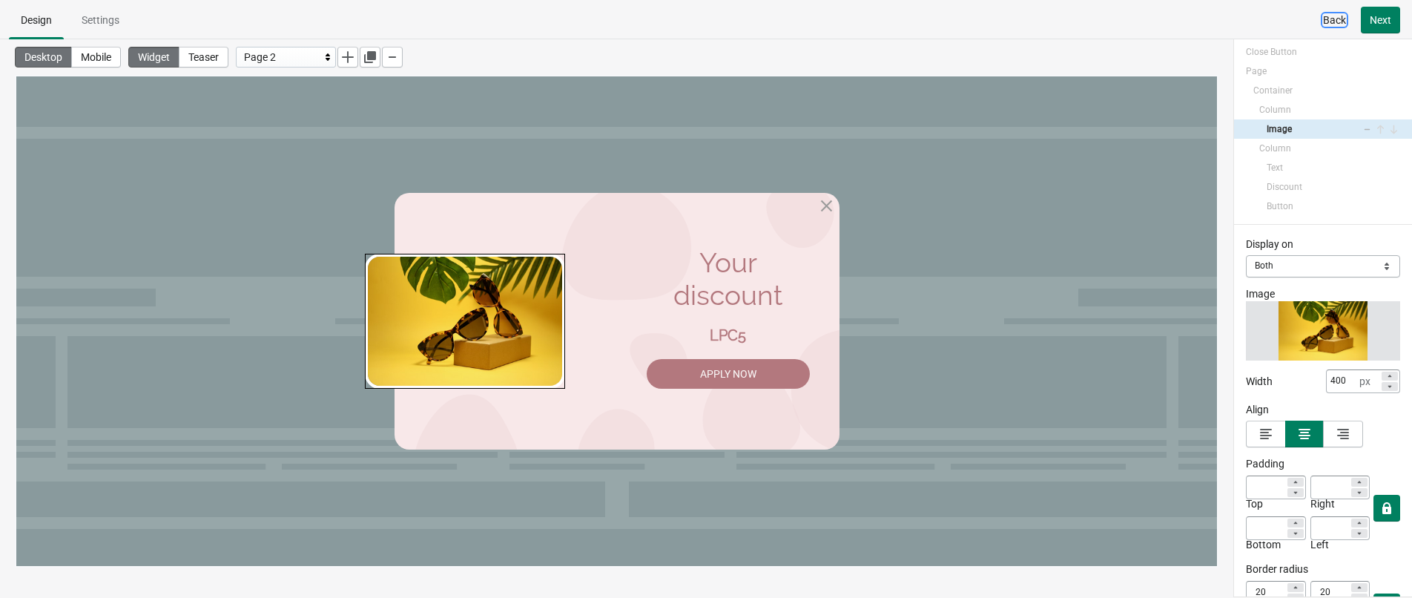
click at [1245, 27] on button "Back" at bounding box center [1334, 20] width 41 height 27
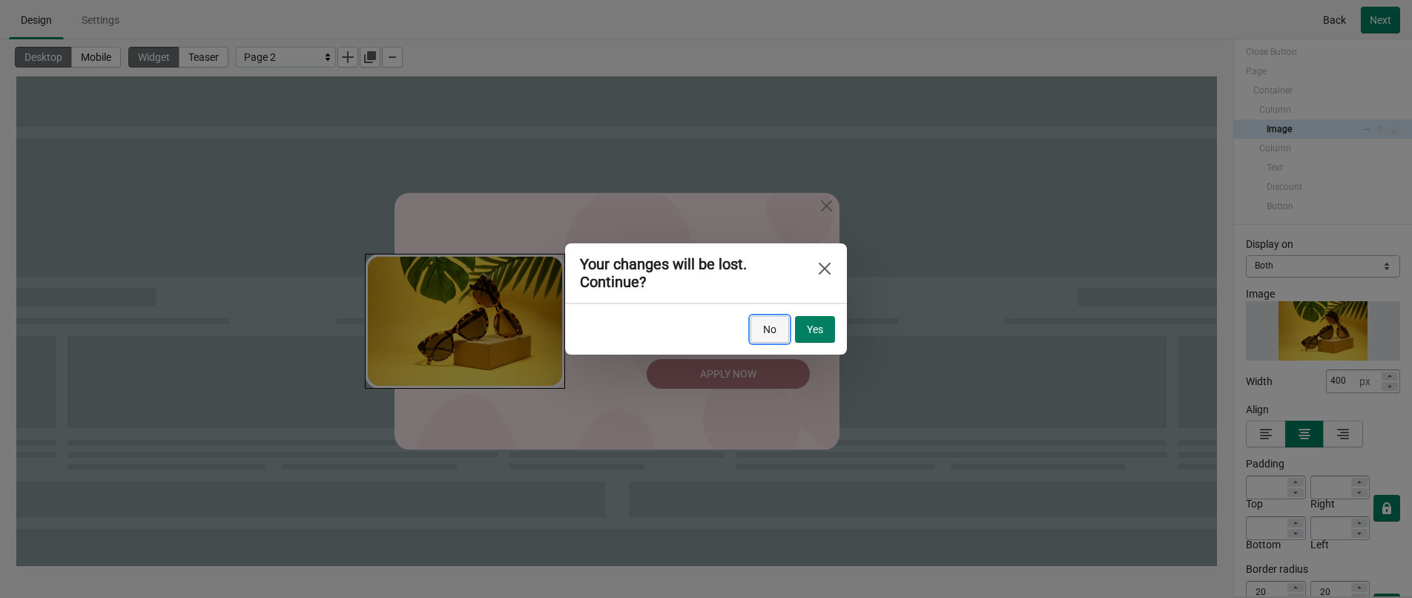
click at [783, 326] on button "No" at bounding box center [770, 329] width 39 height 27
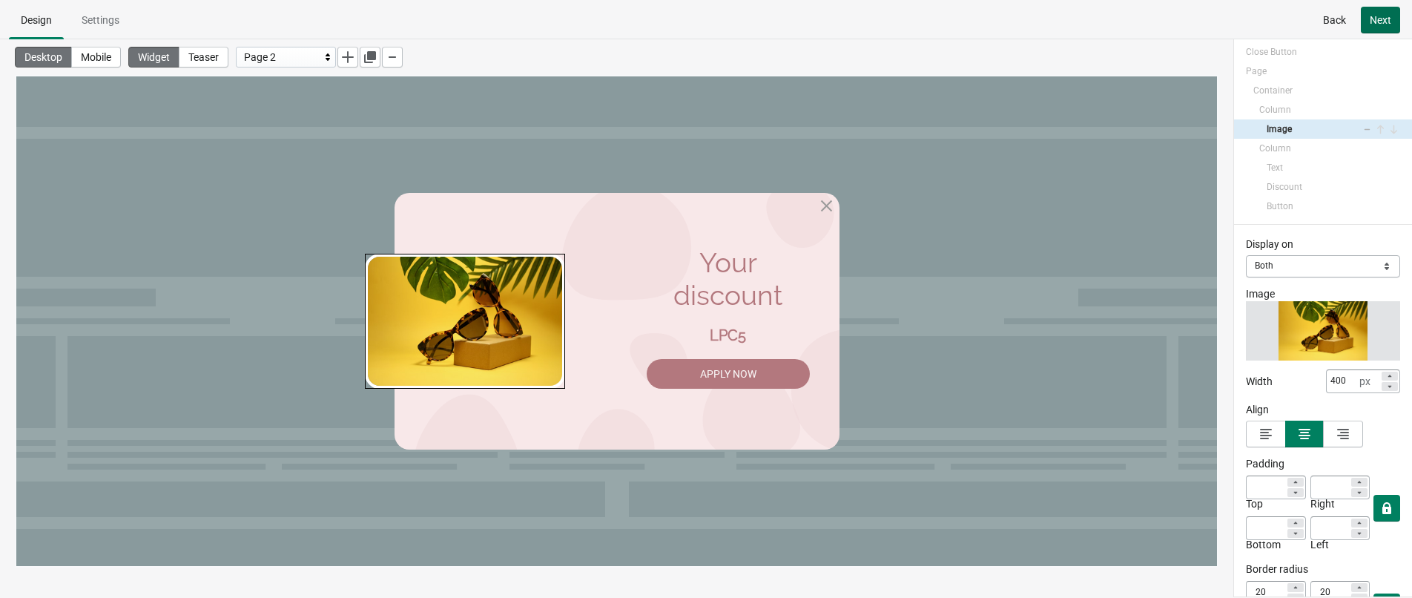
click at [1245, 14] on span "Next" at bounding box center [1381, 20] width 22 height 12
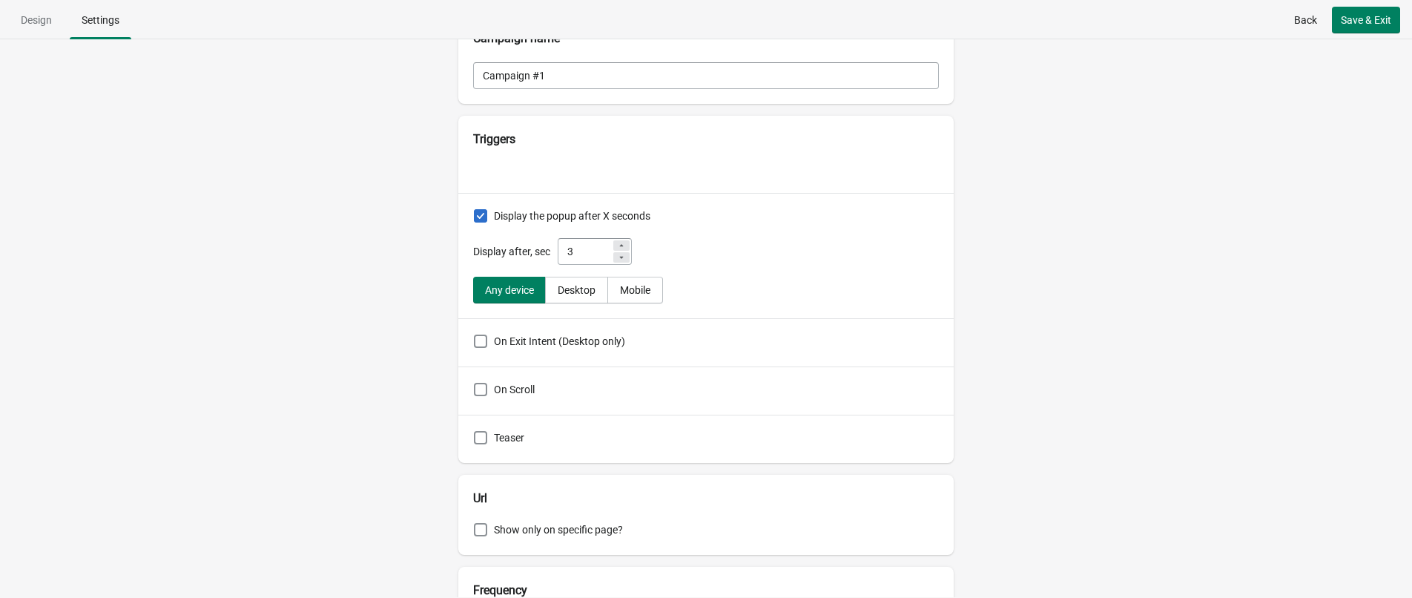
scroll to position [74, 0]
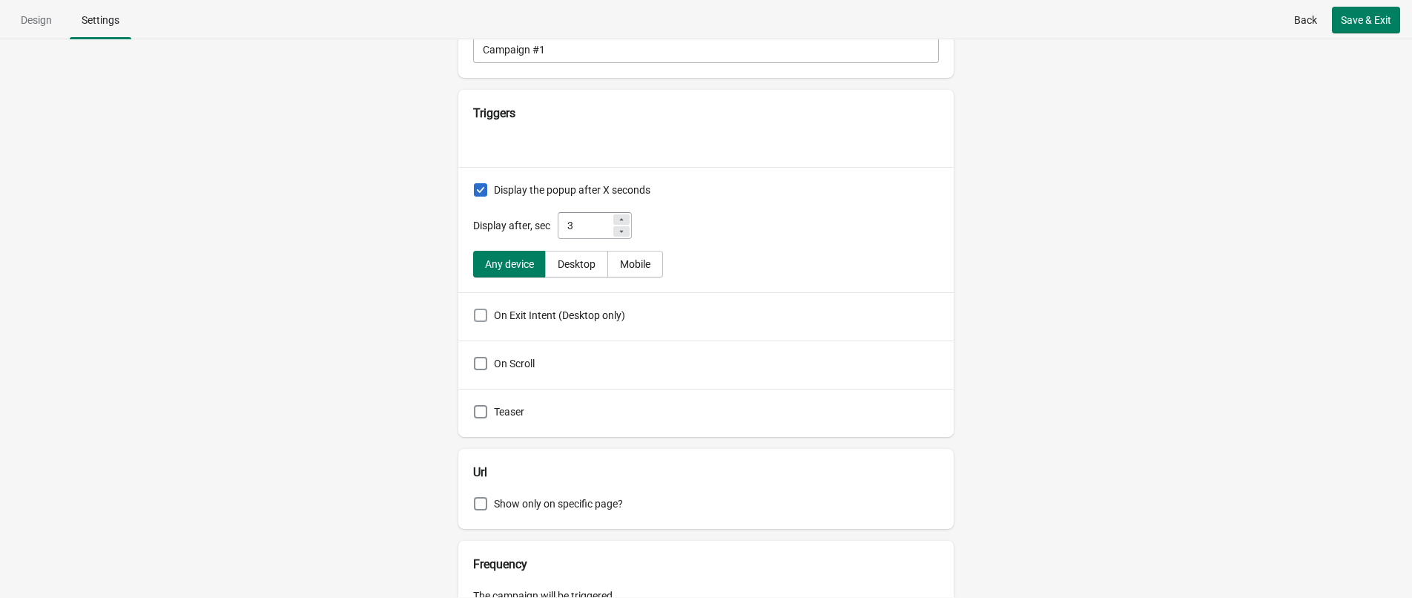
click at [516, 314] on span "On Exit Intent (Desktop only)" at bounding box center [559, 315] width 131 height 12
click at [475, 309] on input "On Exit Intent (Desktop only)" at bounding box center [474, 309] width 1 height 1
checkbox input "true"
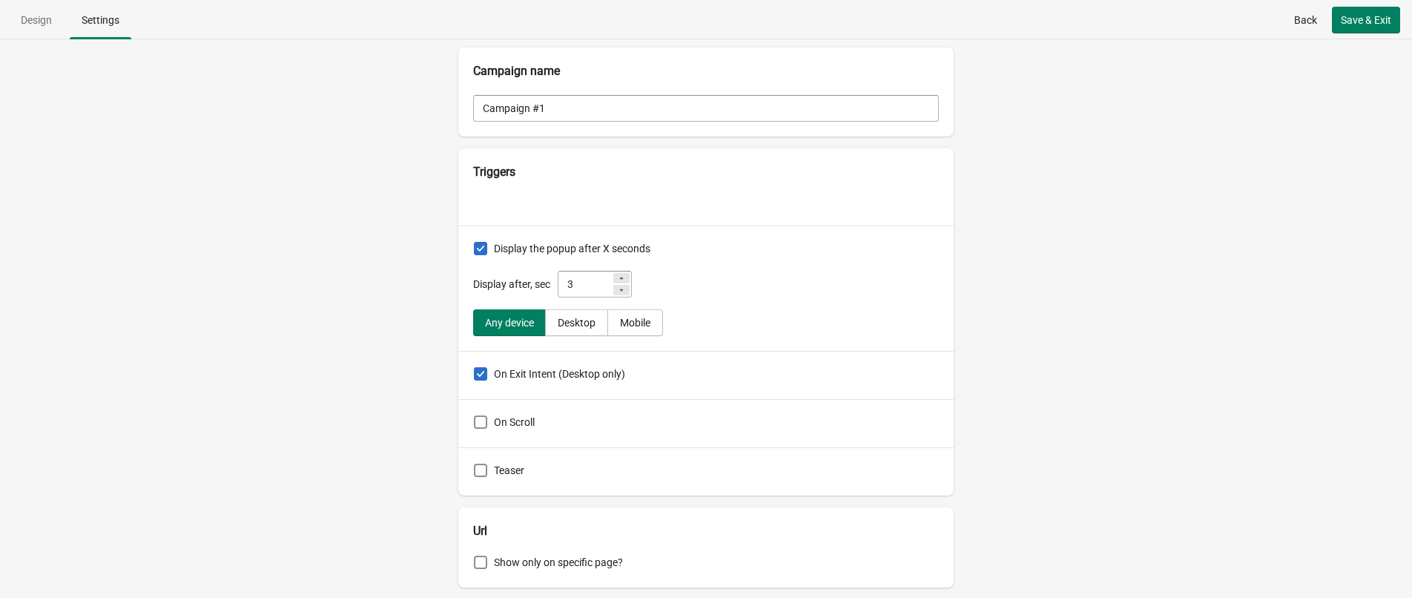
scroll to position [0, 0]
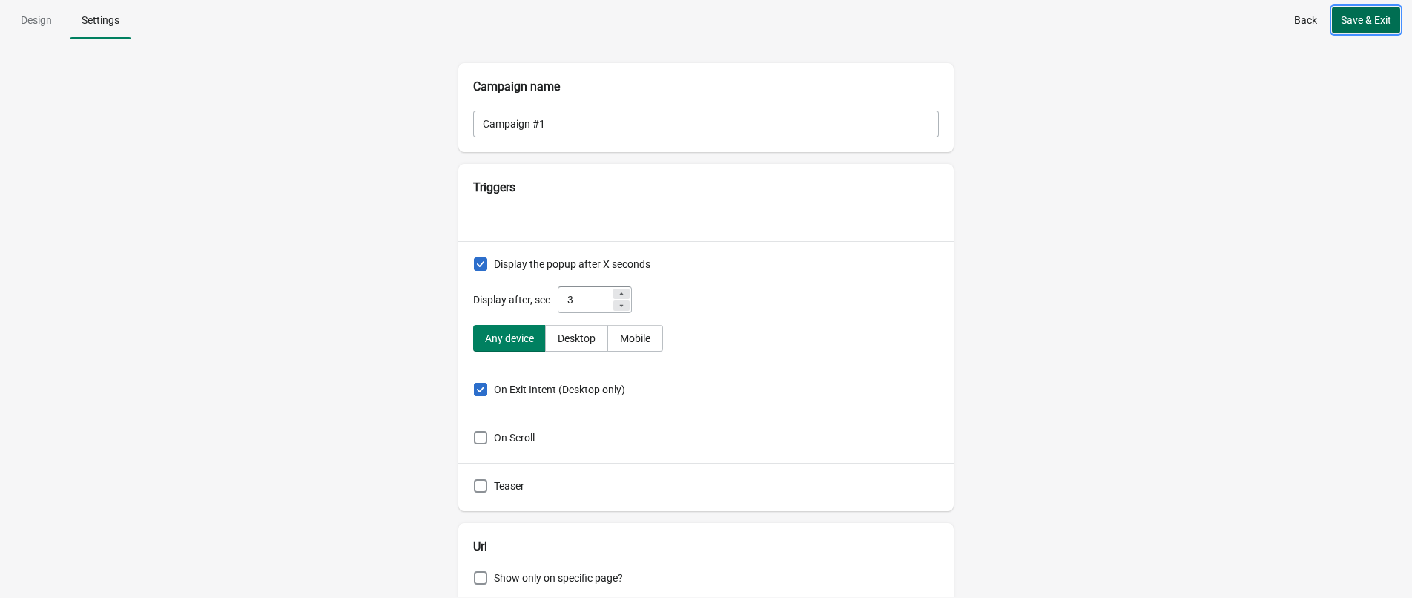
click at [1245, 28] on button "Save & Exit" at bounding box center [1366, 20] width 68 height 27
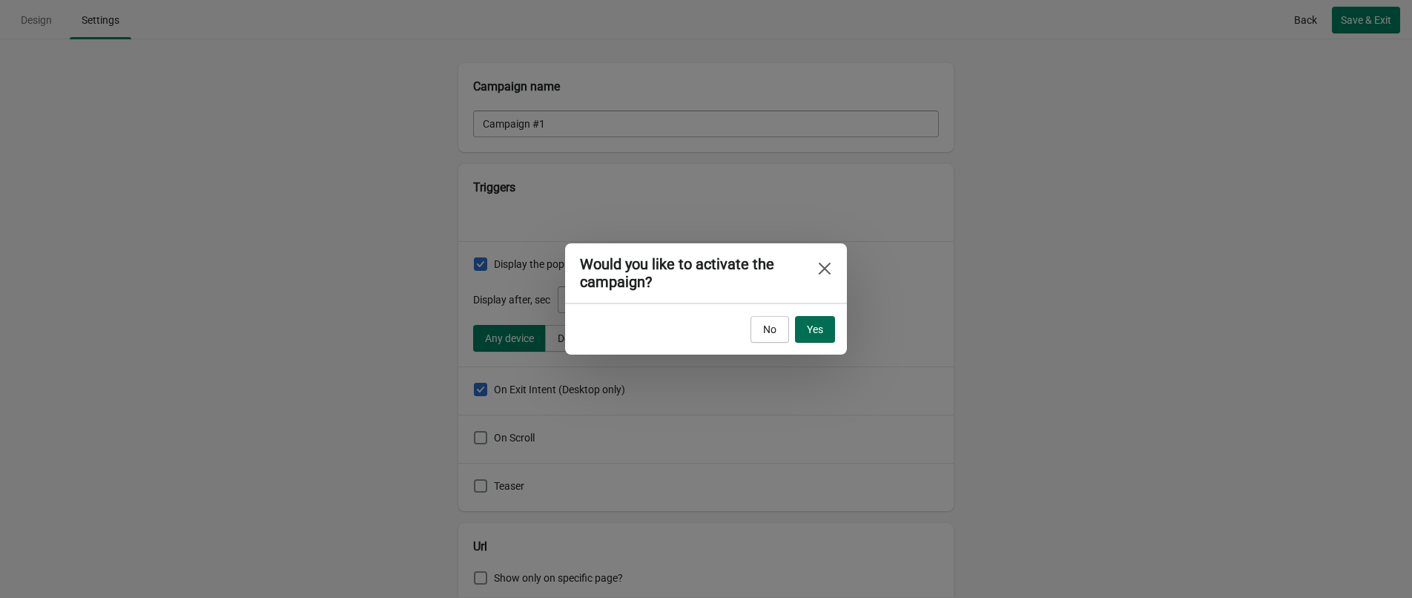
click at [831, 336] on button "Yes" at bounding box center [815, 329] width 40 height 27
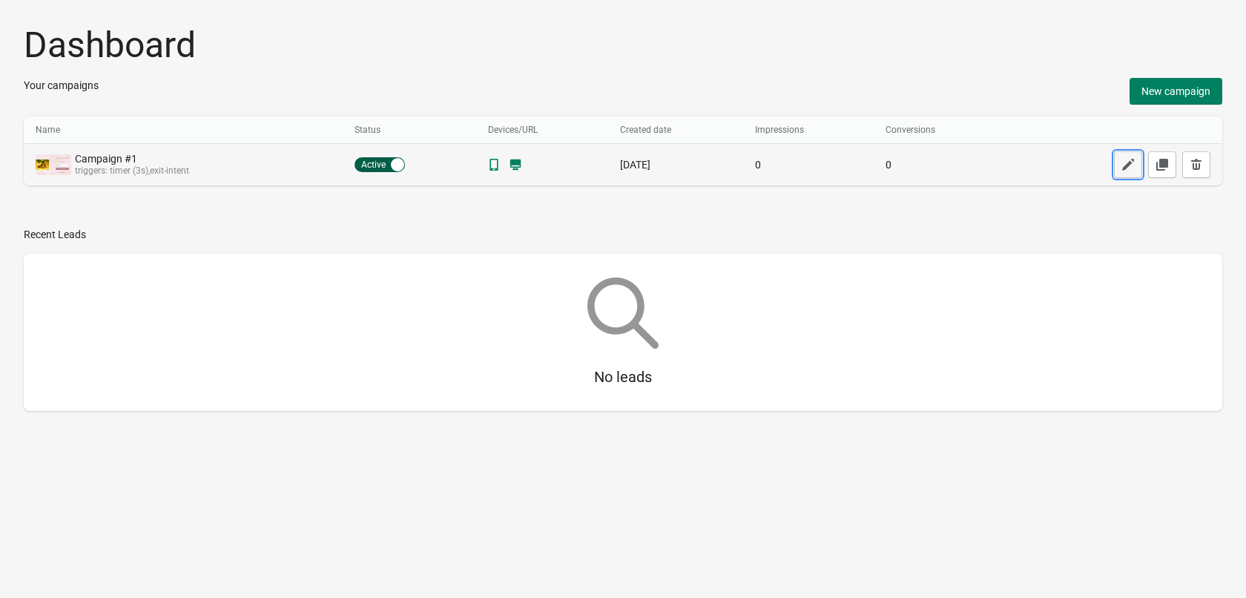
click at [1130, 172] on icon "button" at bounding box center [1128, 164] width 15 height 15
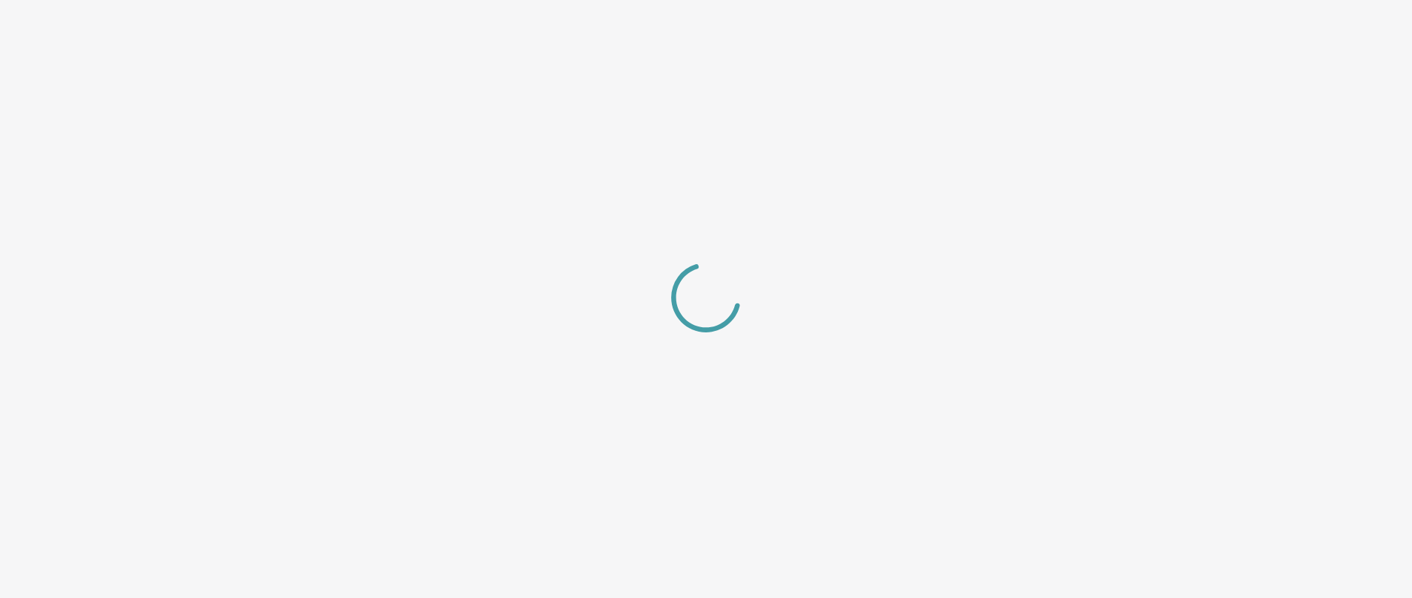
select select "center"
select select "dark"
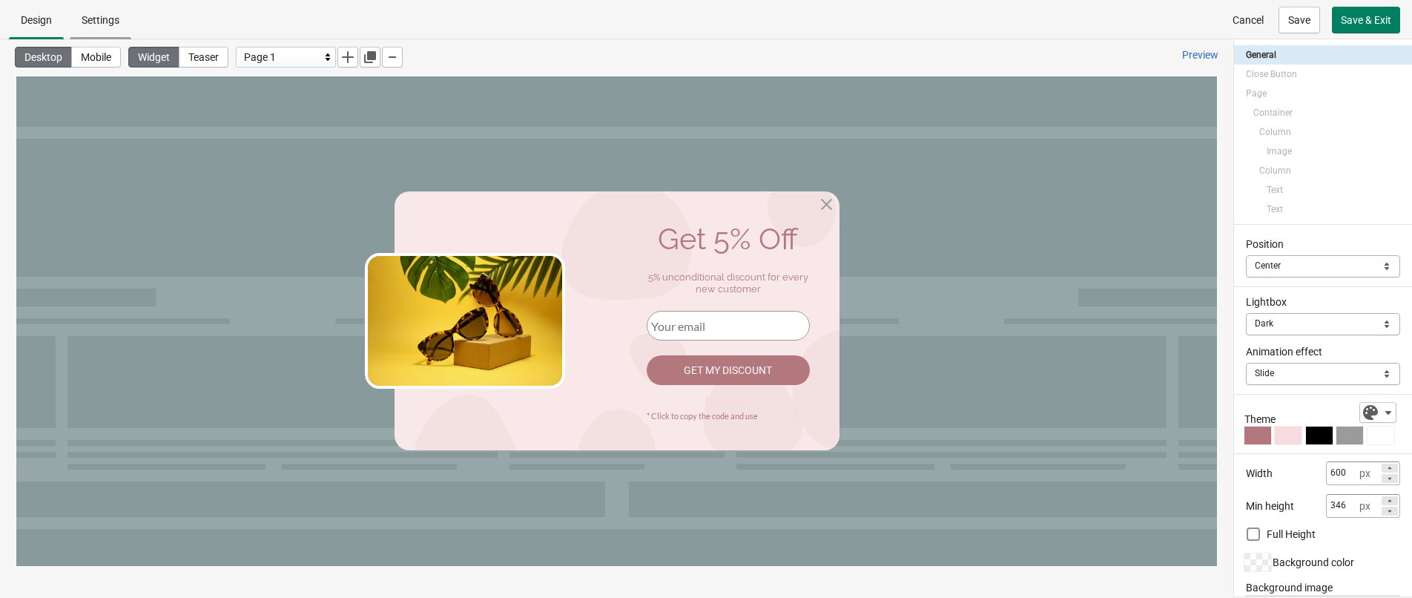
click at [93, 17] on span "Settings" at bounding box center [101, 20] width 38 height 12
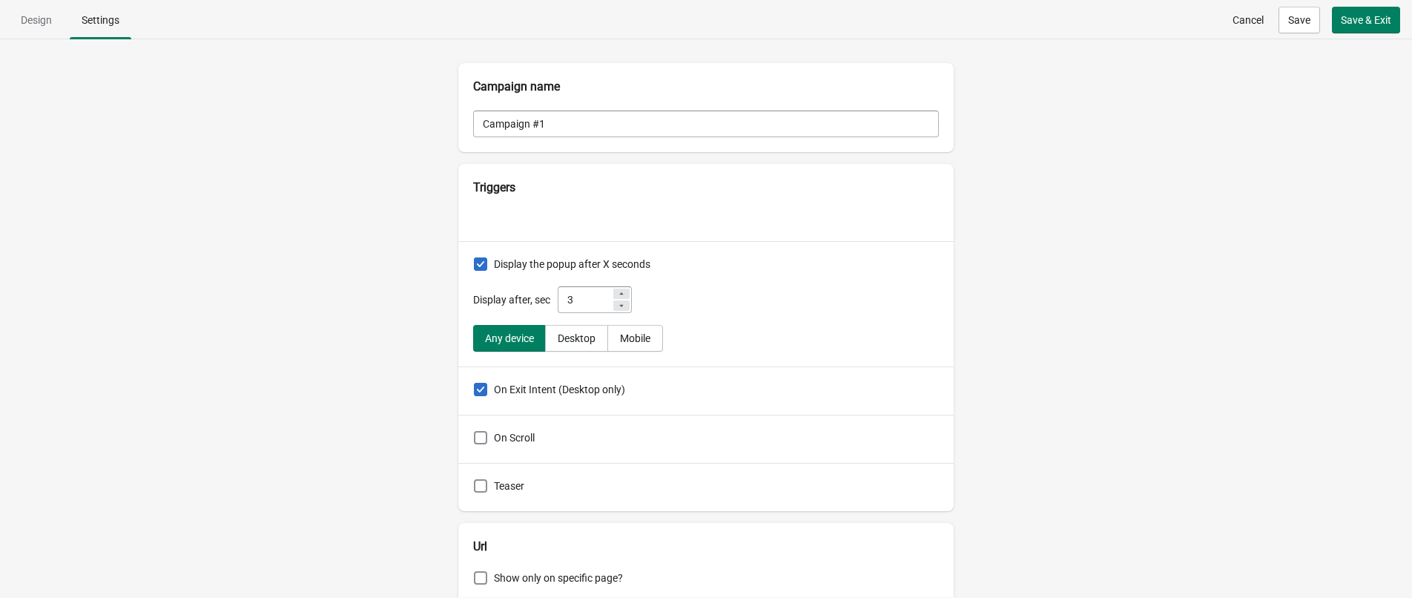
click at [331, 231] on div "Campaign name Campaign #1 Triggers Display the popup after X seconds Display af…" at bounding box center [706, 318] width 1412 height 558
